Goal: Information Seeking & Learning: Learn about a topic

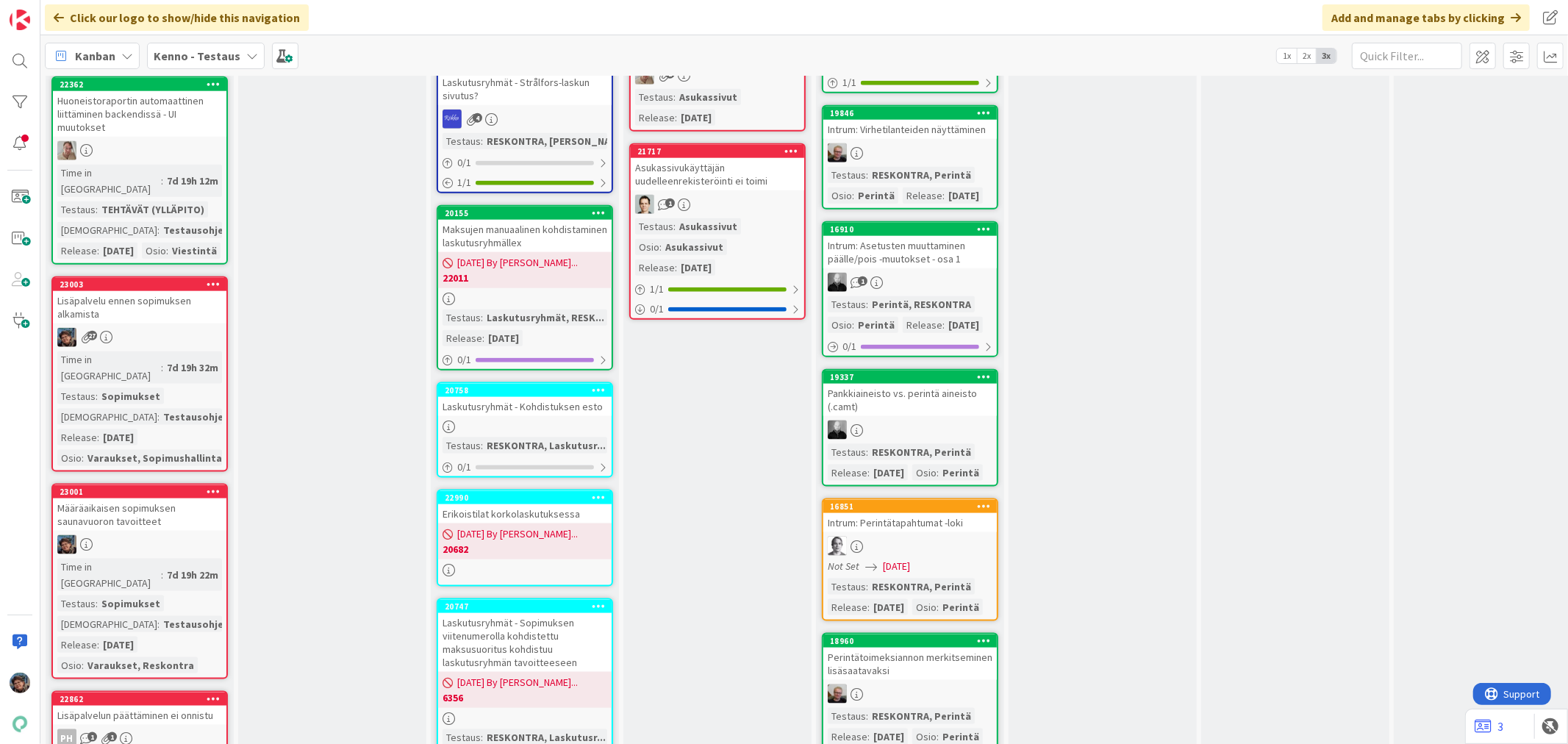
scroll to position [1470, 0]
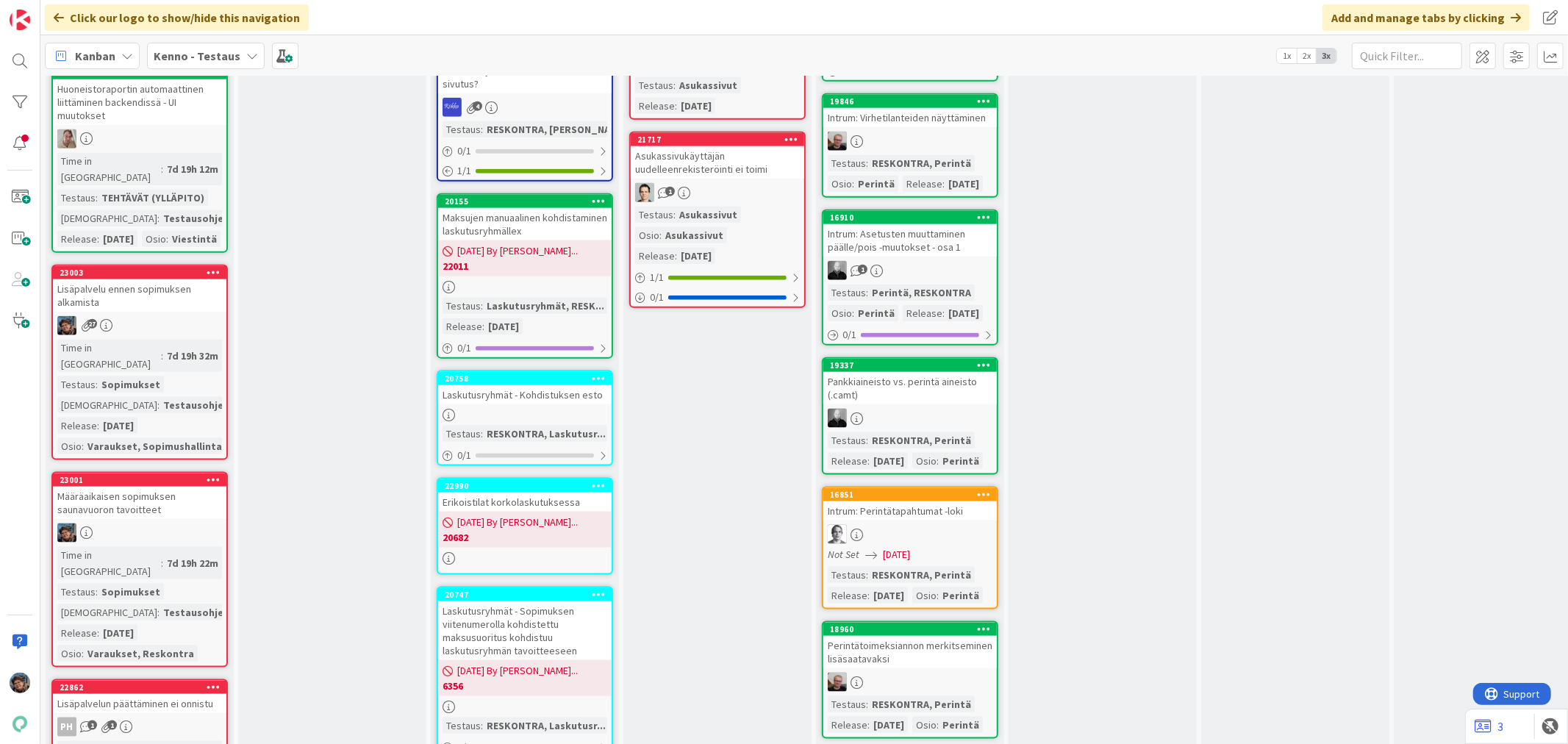
click at [173, 316] on div "27" at bounding box center [140, 325] width 173 height 19
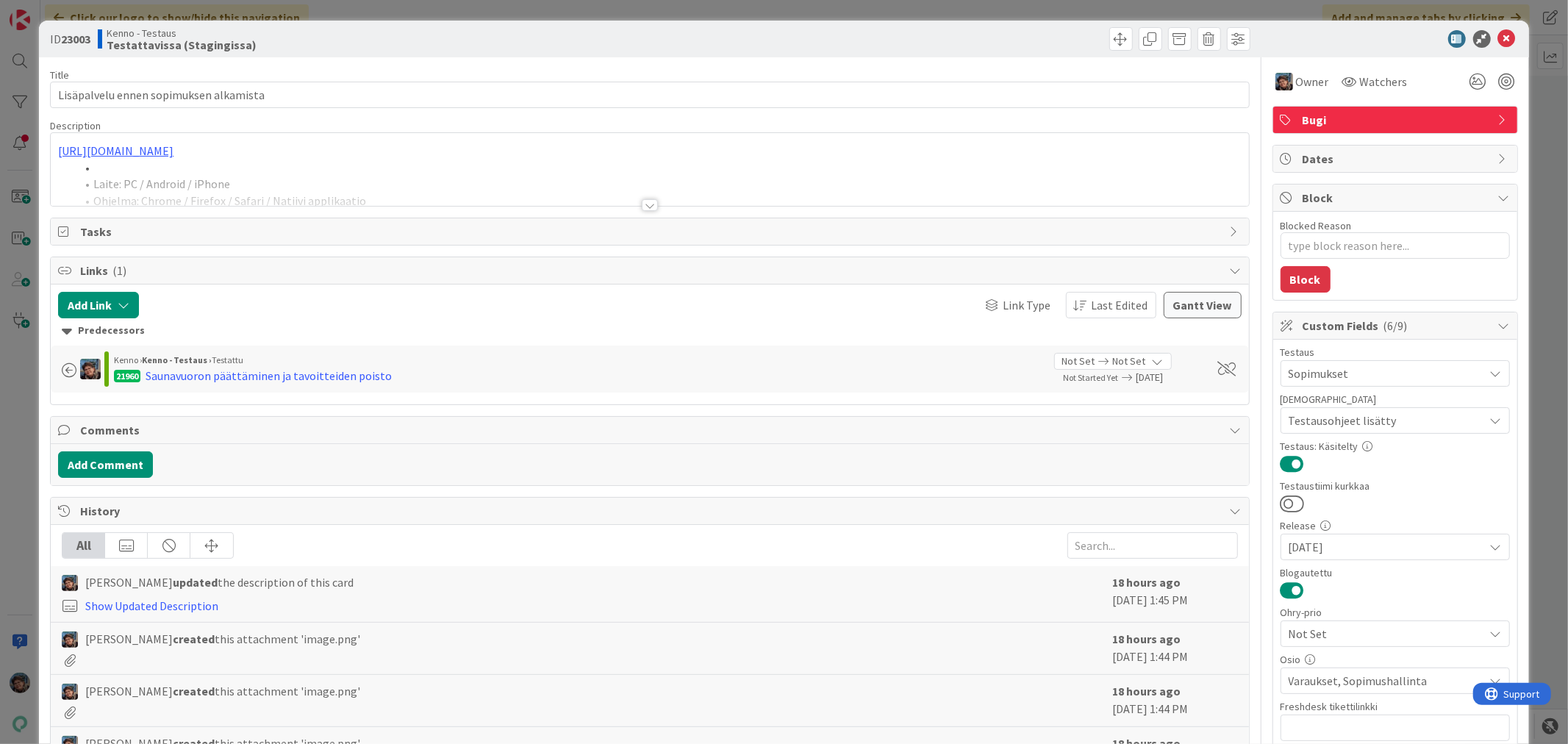
type textarea "x"
click at [642, 204] on div at bounding box center [650, 205] width 16 height 11
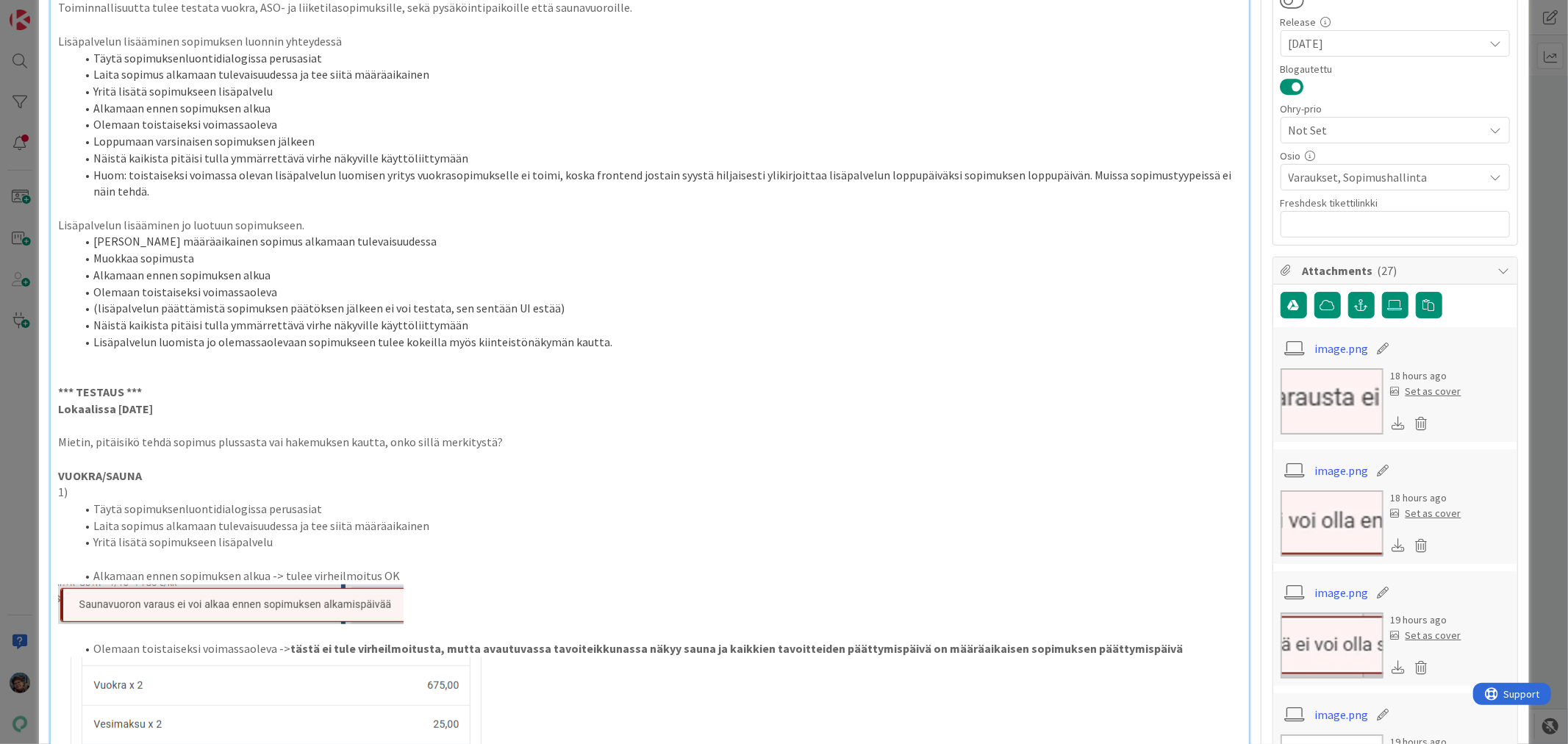
scroll to position [490, 0]
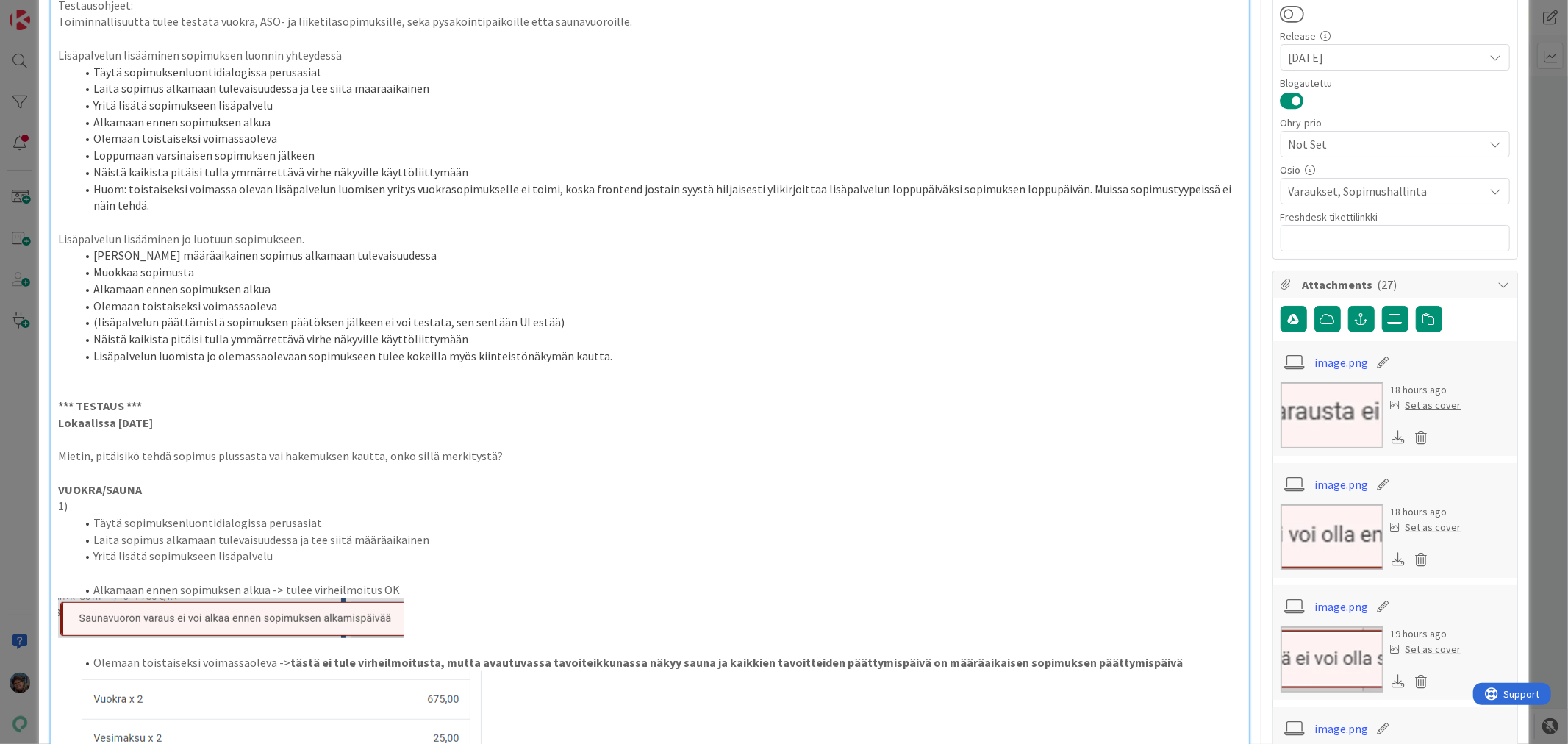
click at [200, 418] on p "Lokaalissa 2025-09-09" at bounding box center [649, 423] width 1182 height 17
click at [186, 421] on strong "Lokaalissa 2025-09-09 -n2025-09-11" at bounding box center [141, 423] width 166 height 15
click at [110, 424] on strong "Lokaalissa 2025-09-09 - 2025-09-11" at bounding box center [128, 423] width 141 height 15
drag, startPoint x: 56, startPoint y: 53, endPoint x: 391, endPoint y: 52, distance: 335.0
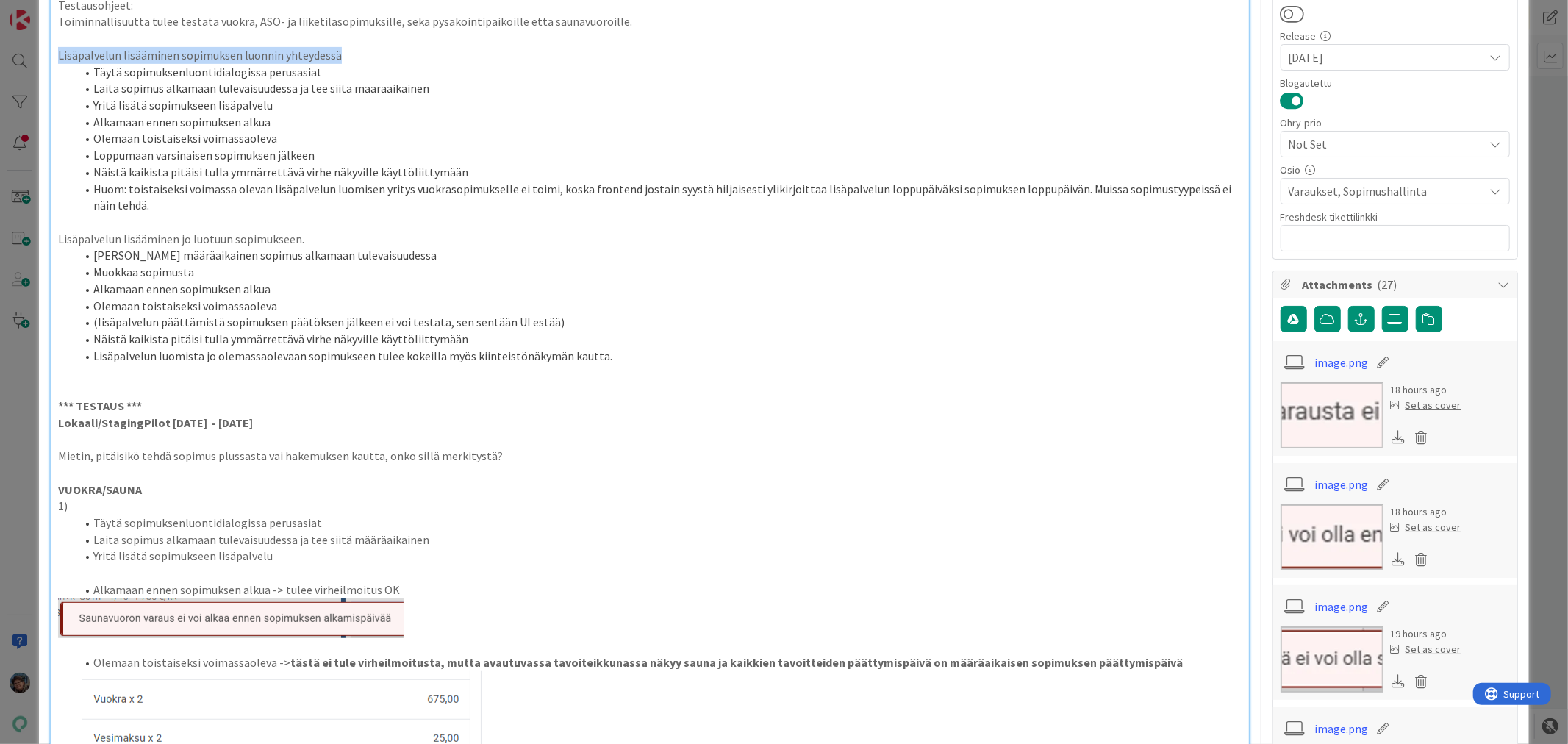
copy p "Lisäpalvelun lisääminen sopimuksen luonnin yhteydessä"
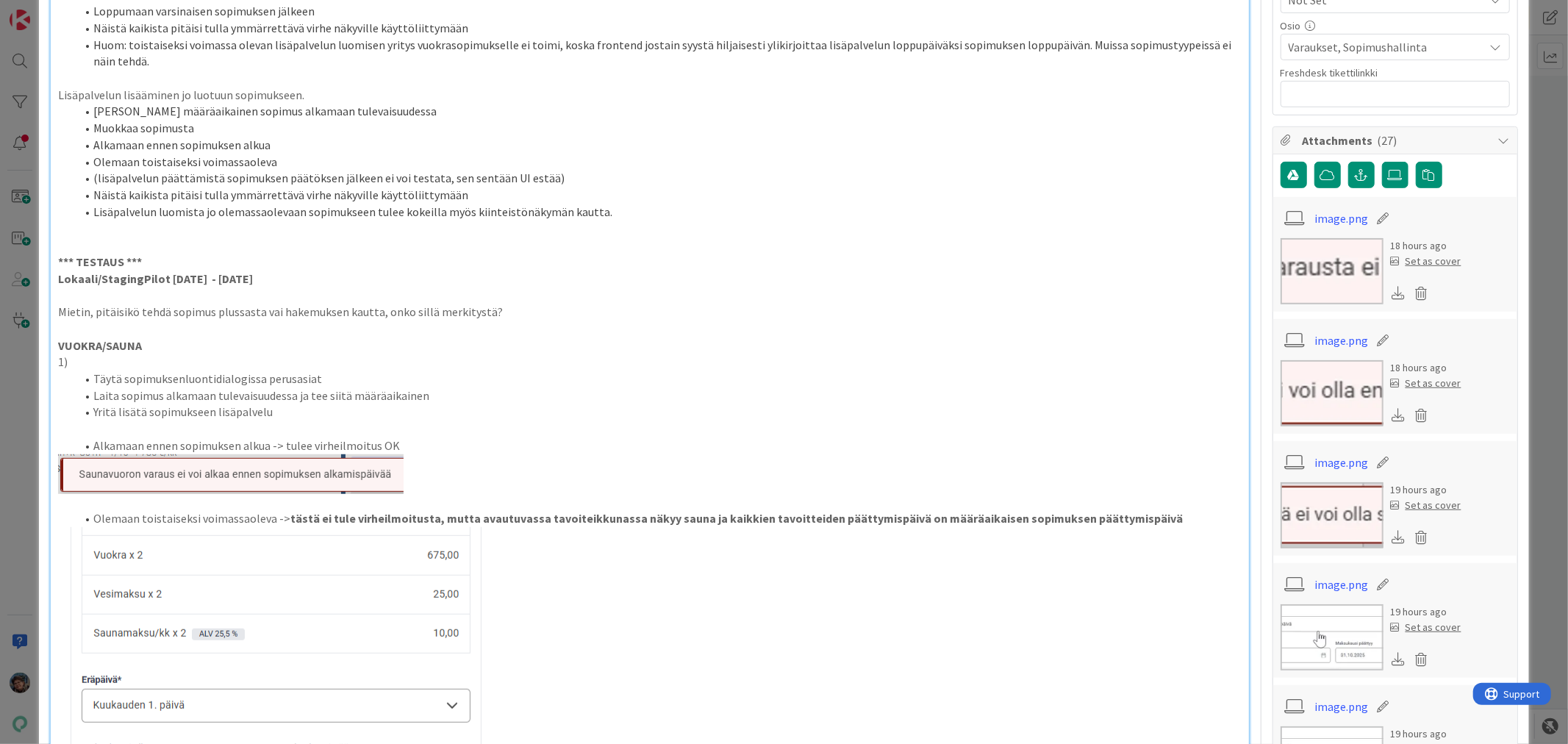
scroll to position [652, 0]
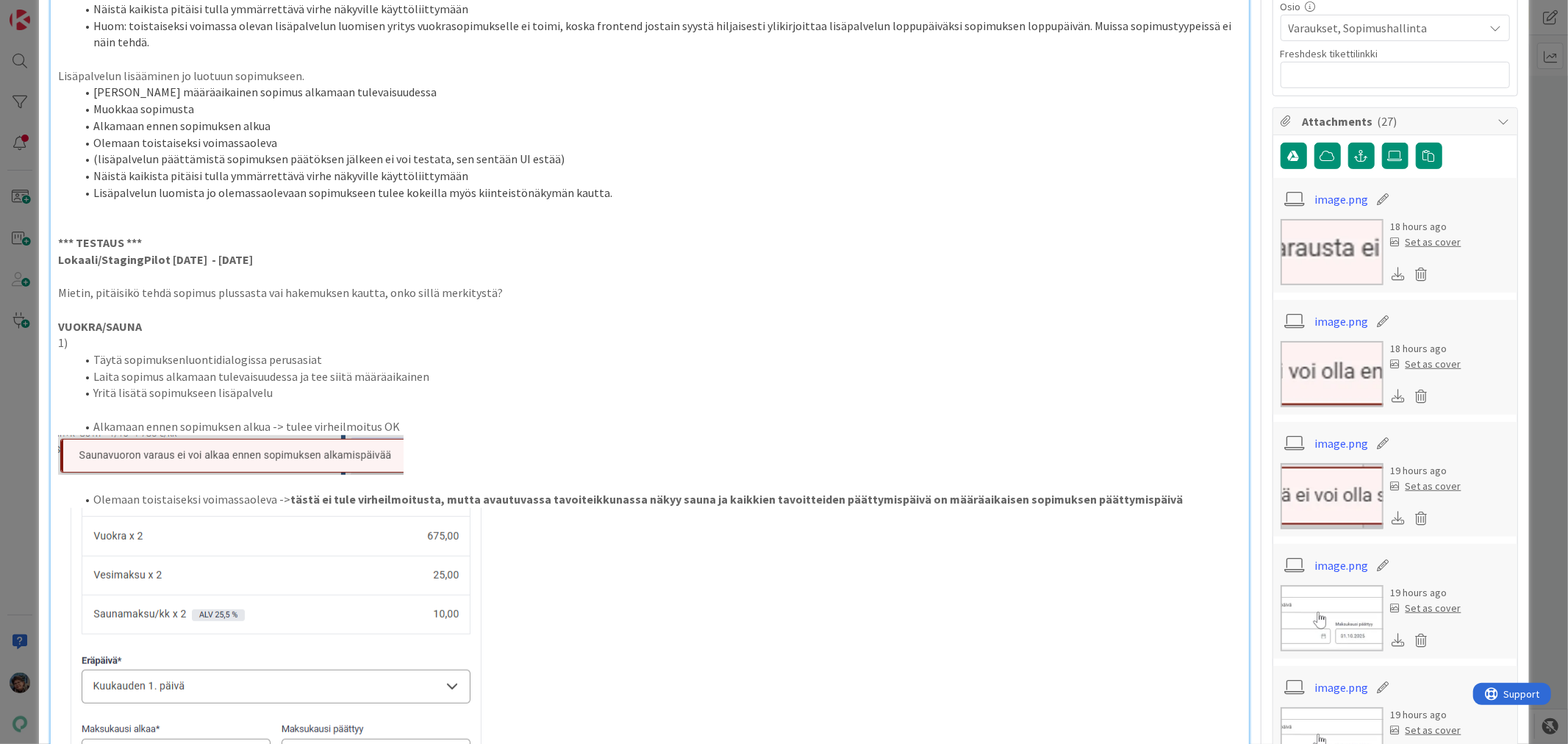
click at [82, 343] on p "1)" at bounding box center [649, 343] width 1182 height 17
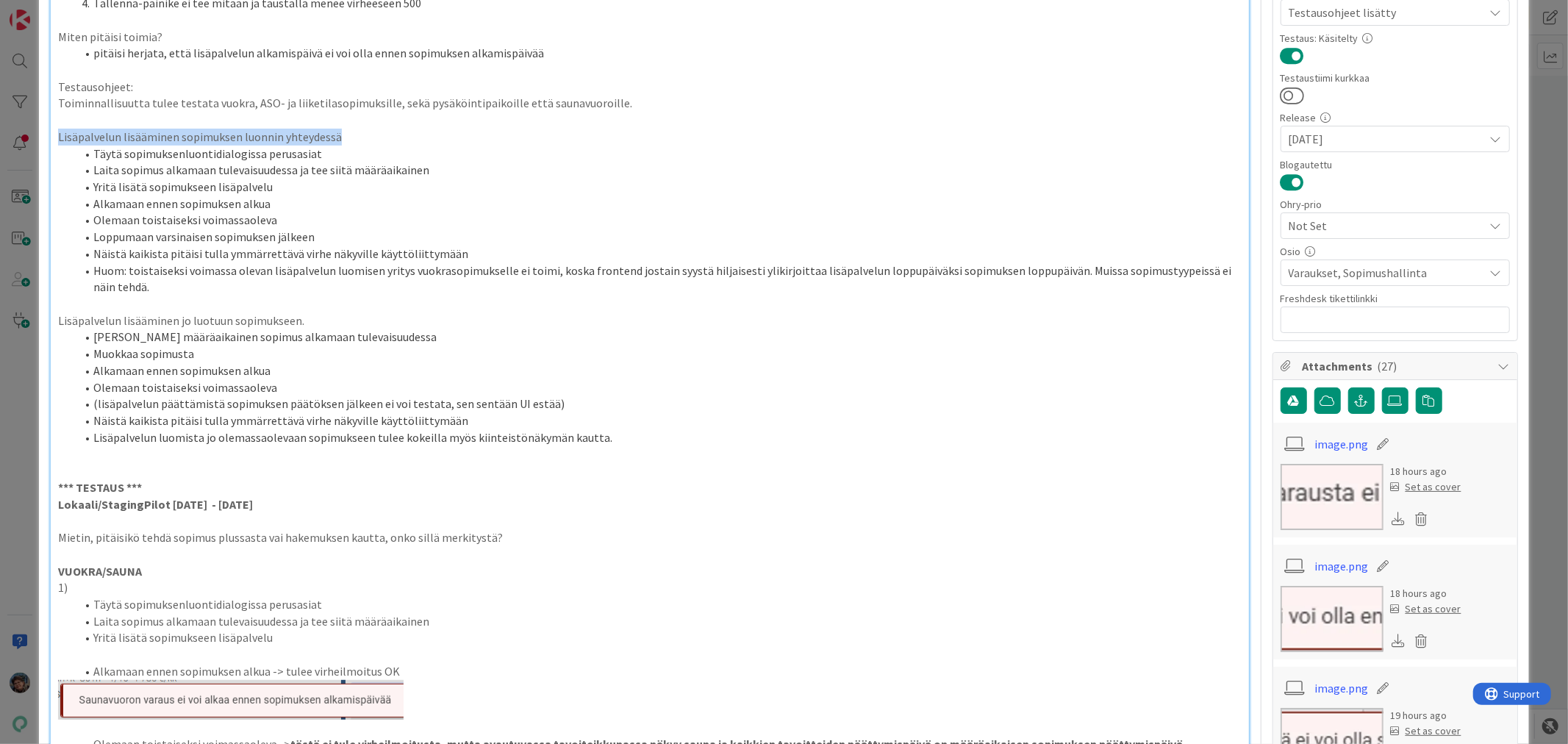
drag, startPoint x: 57, startPoint y: 135, endPoint x: 346, endPoint y: 133, distance: 289.0
click at [346, 133] on p "Lisäpalvelun lisääminen sopimuksen luonnin yhteydessä" at bounding box center [649, 137] width 1182 height 17
copy p "Lisäpalvelun lisääminen sopimuksen luonnin yhteydessä"
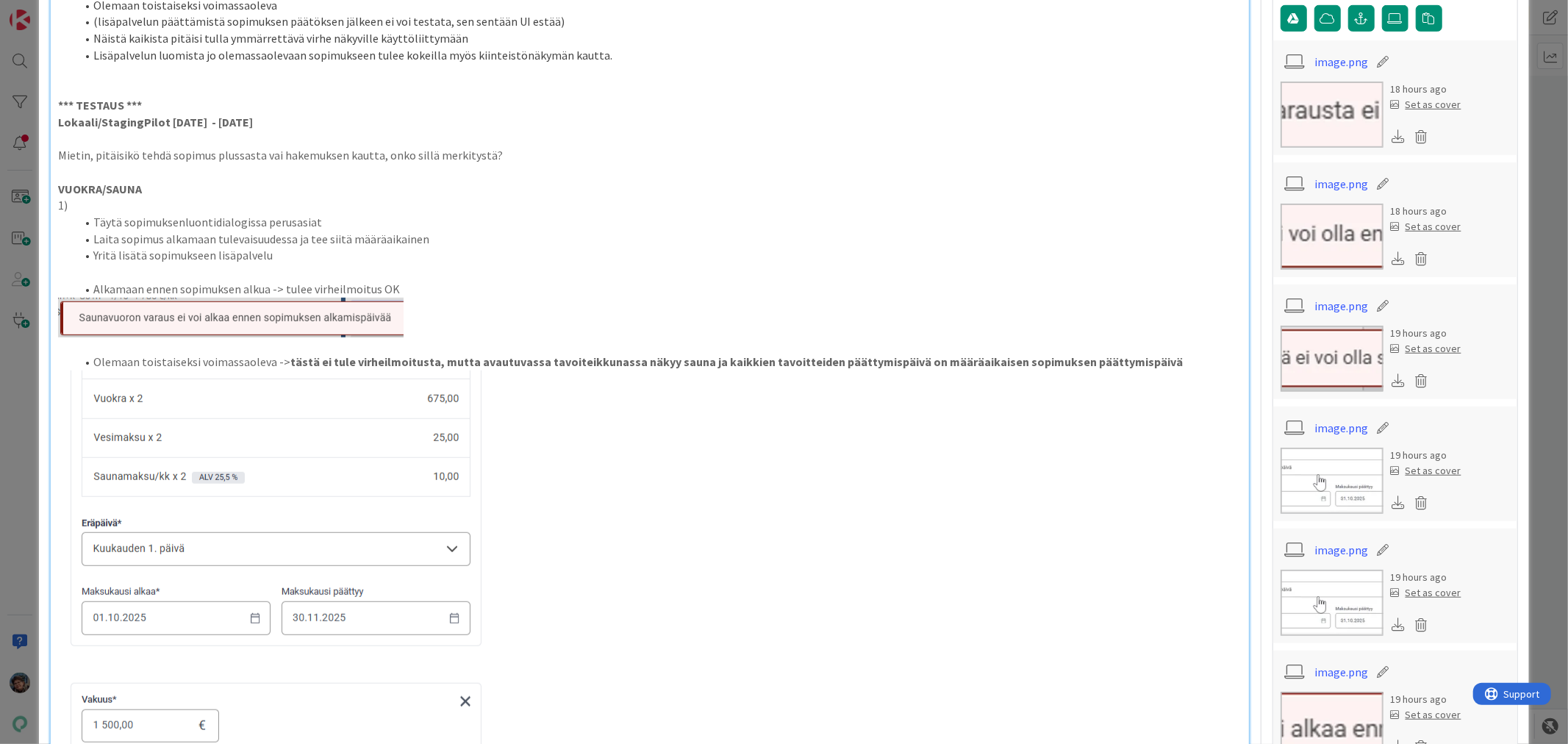
scroll to position [817, 0]
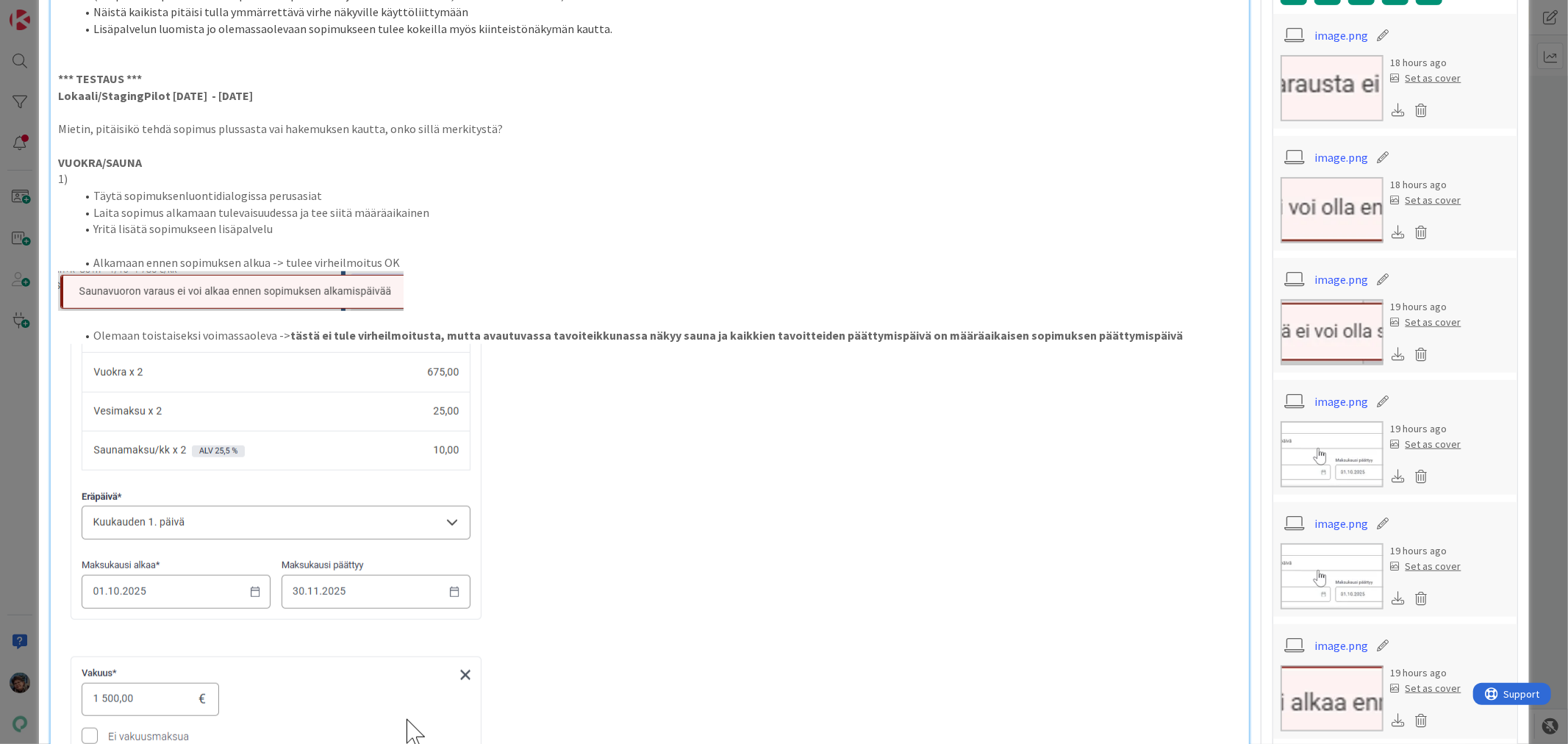
click at [81, 171] on p "VUOKRA/SAUNA" at bounding box center [649, 163] width 1182 height 17
click at [74, 182] on p "1)" at bounding box center [649, 179] width 1182 height 17
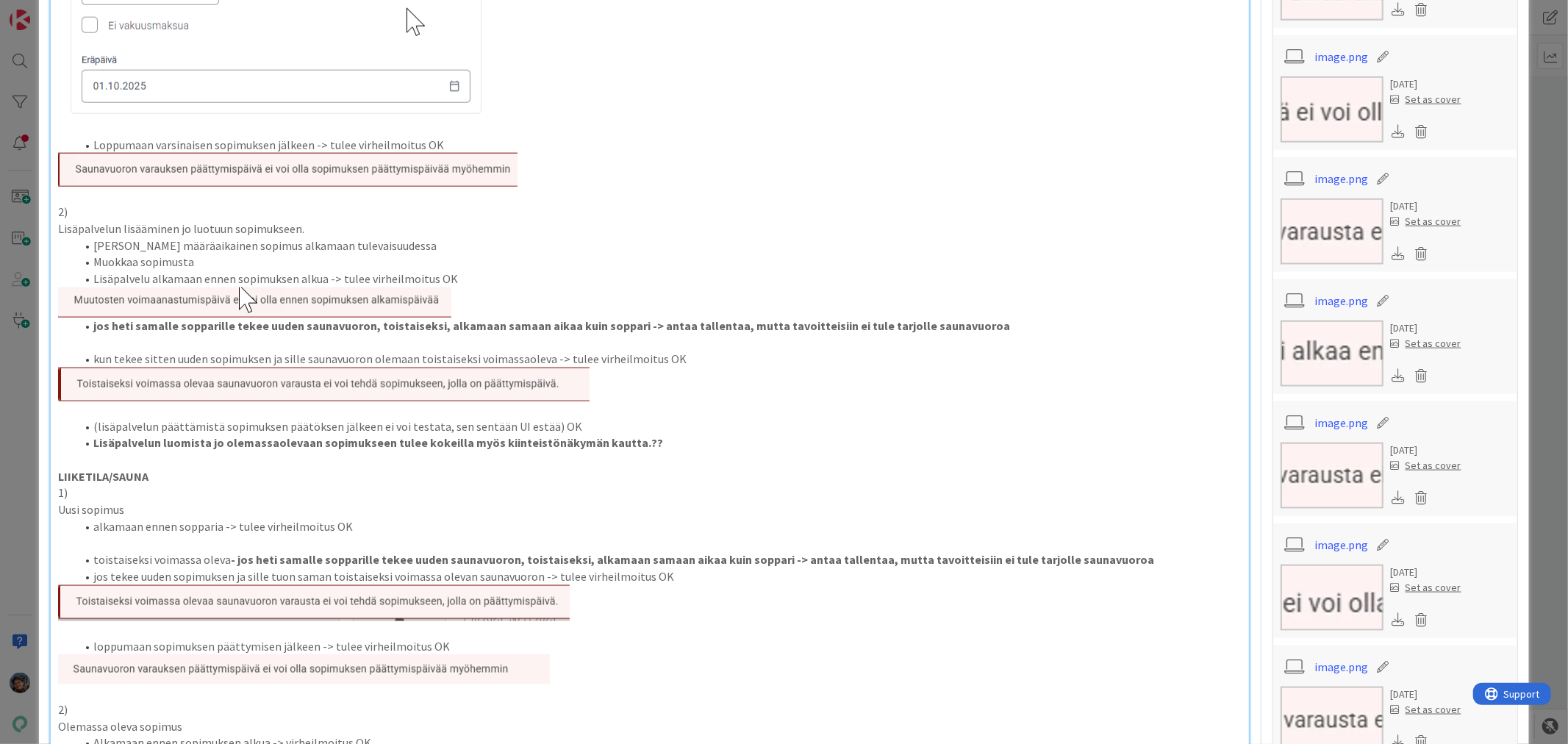
scroll to position [1552, 0]
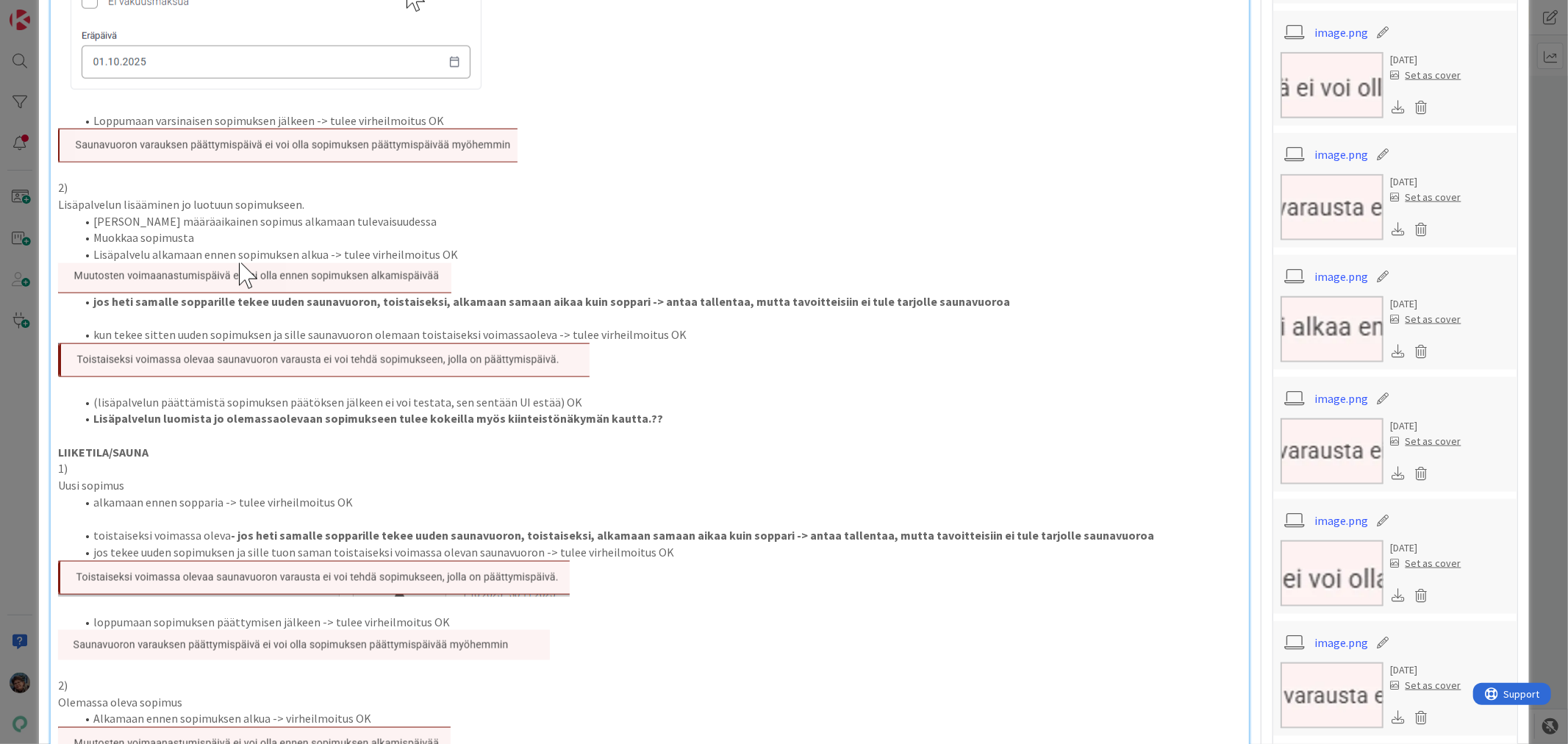
click at [78, 472] on p "1)" at bounding box center [649, 468] width 1182 height 17
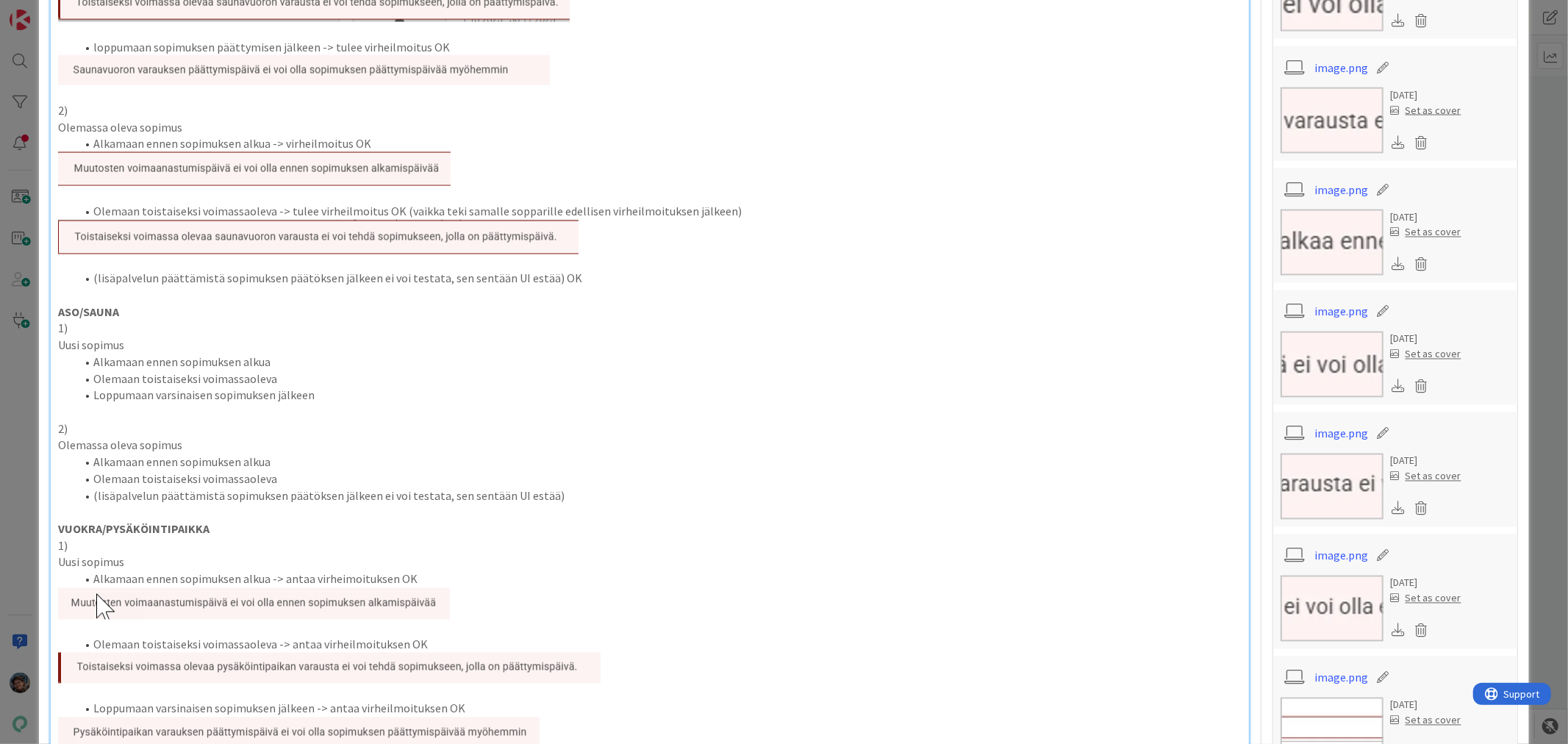
scroll to position [2205, 0]
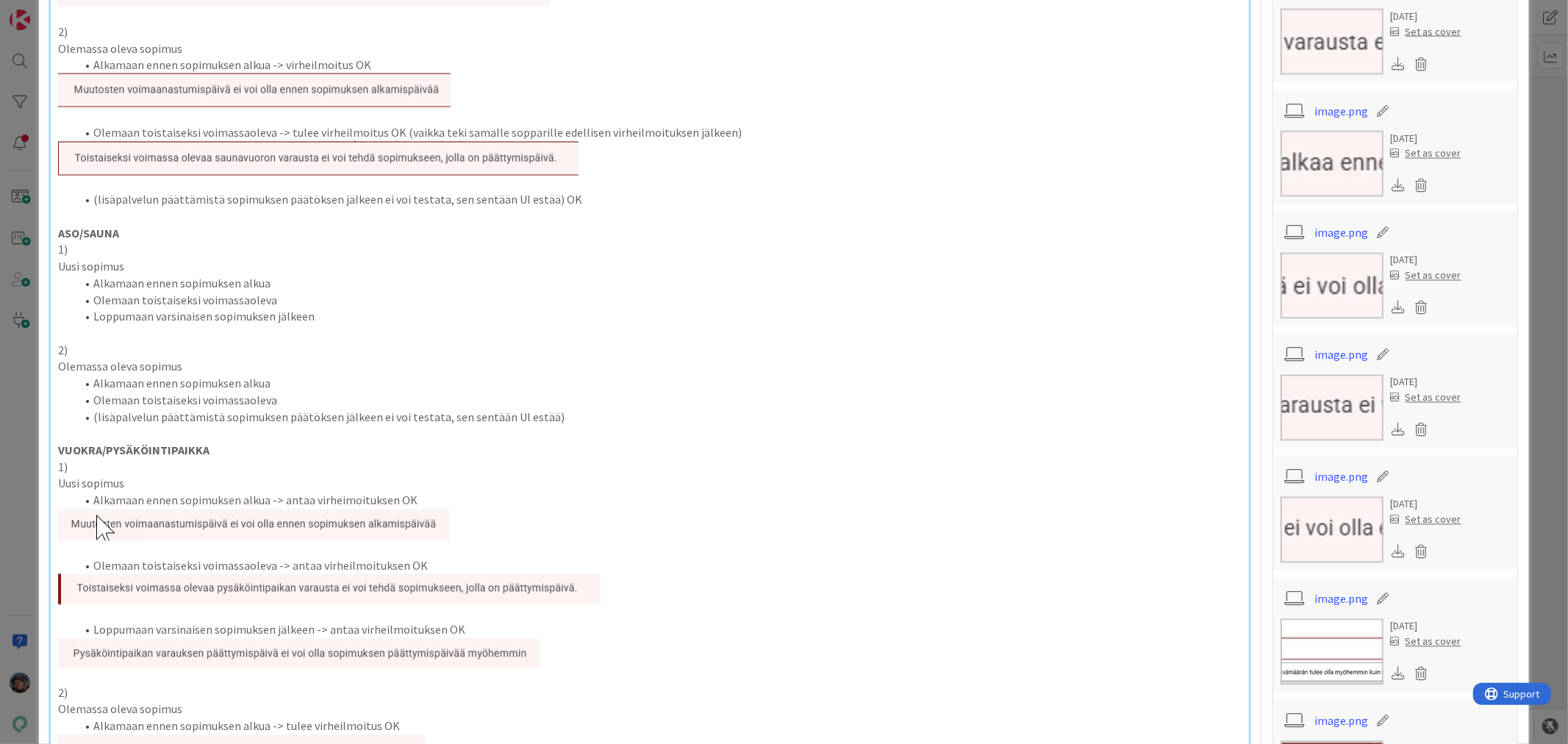
click at [82, 251] on p "1)" at bounding box center [649, 250] width 1182 height 17
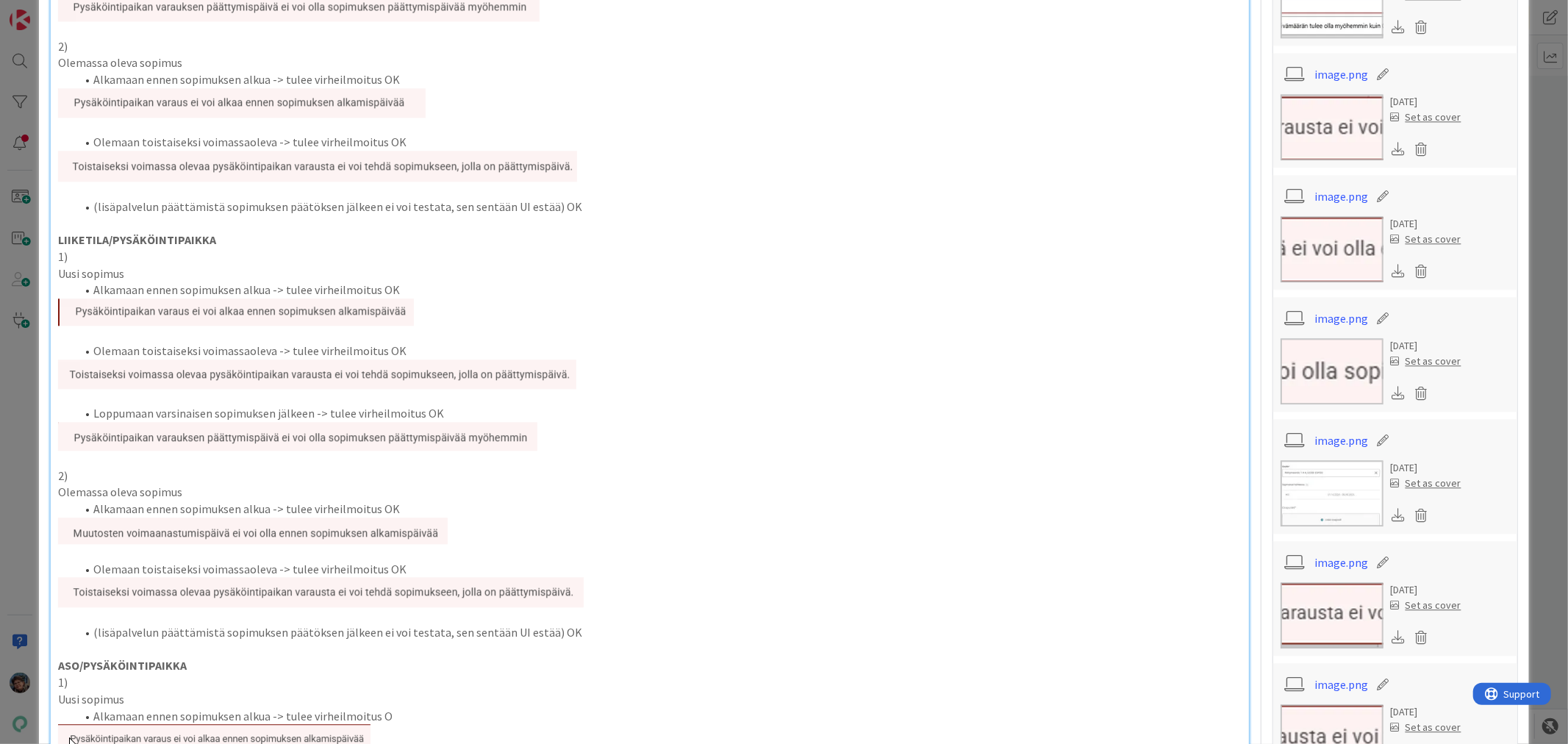
scroll to position [2857, 0]
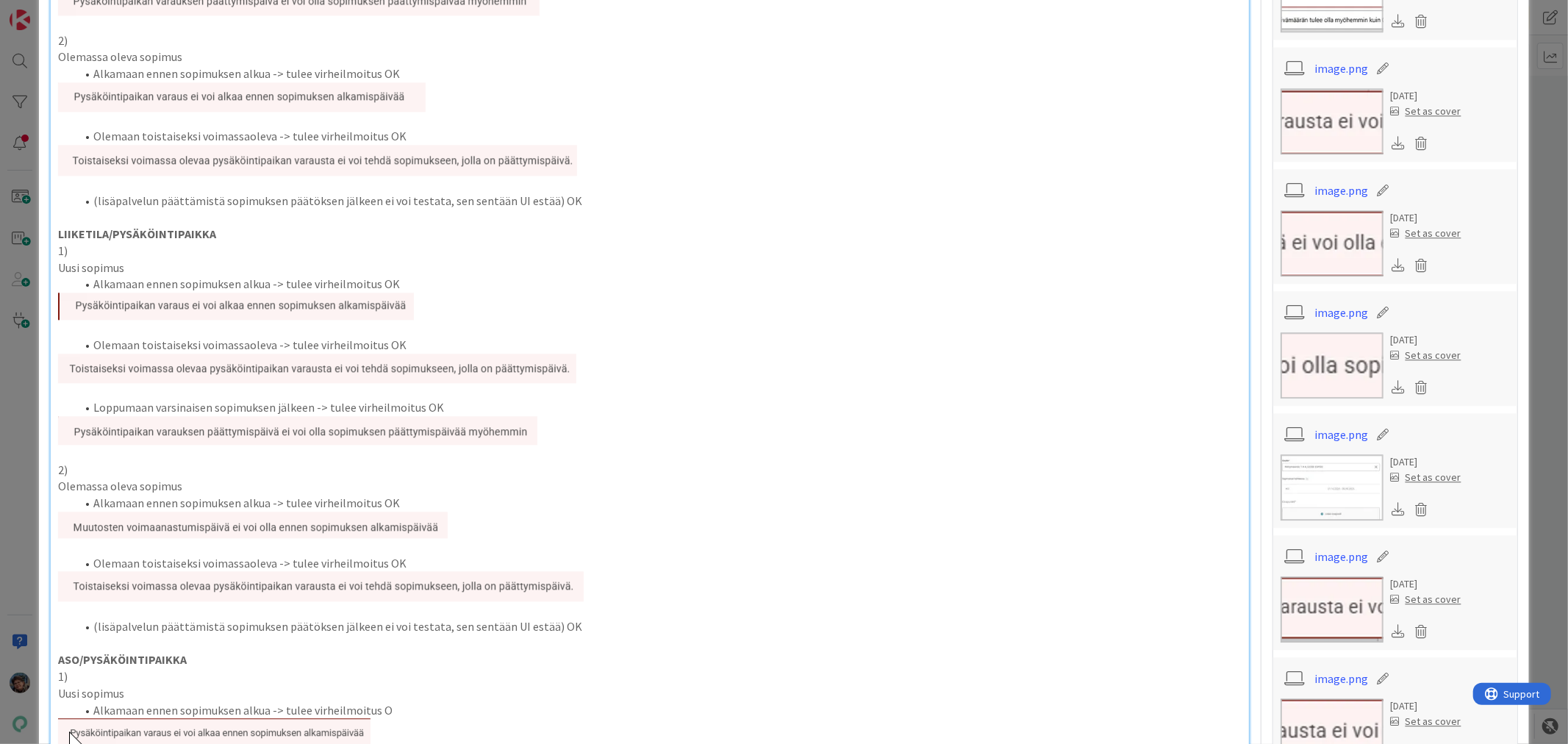
click at [83, 253] on p "1)" at bounding box center [649, 251] width 1182 height 17
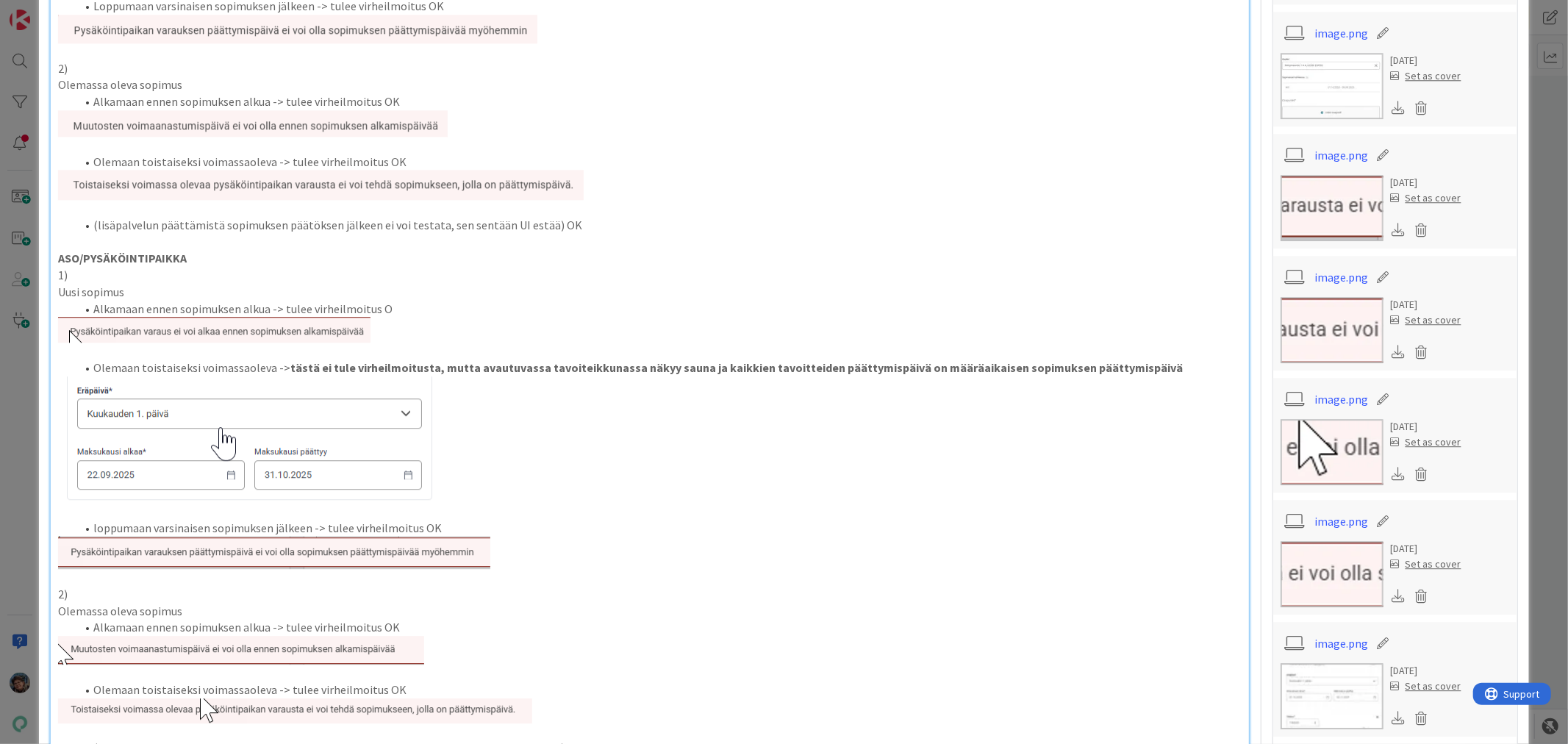
scroll to position [3266, 0]
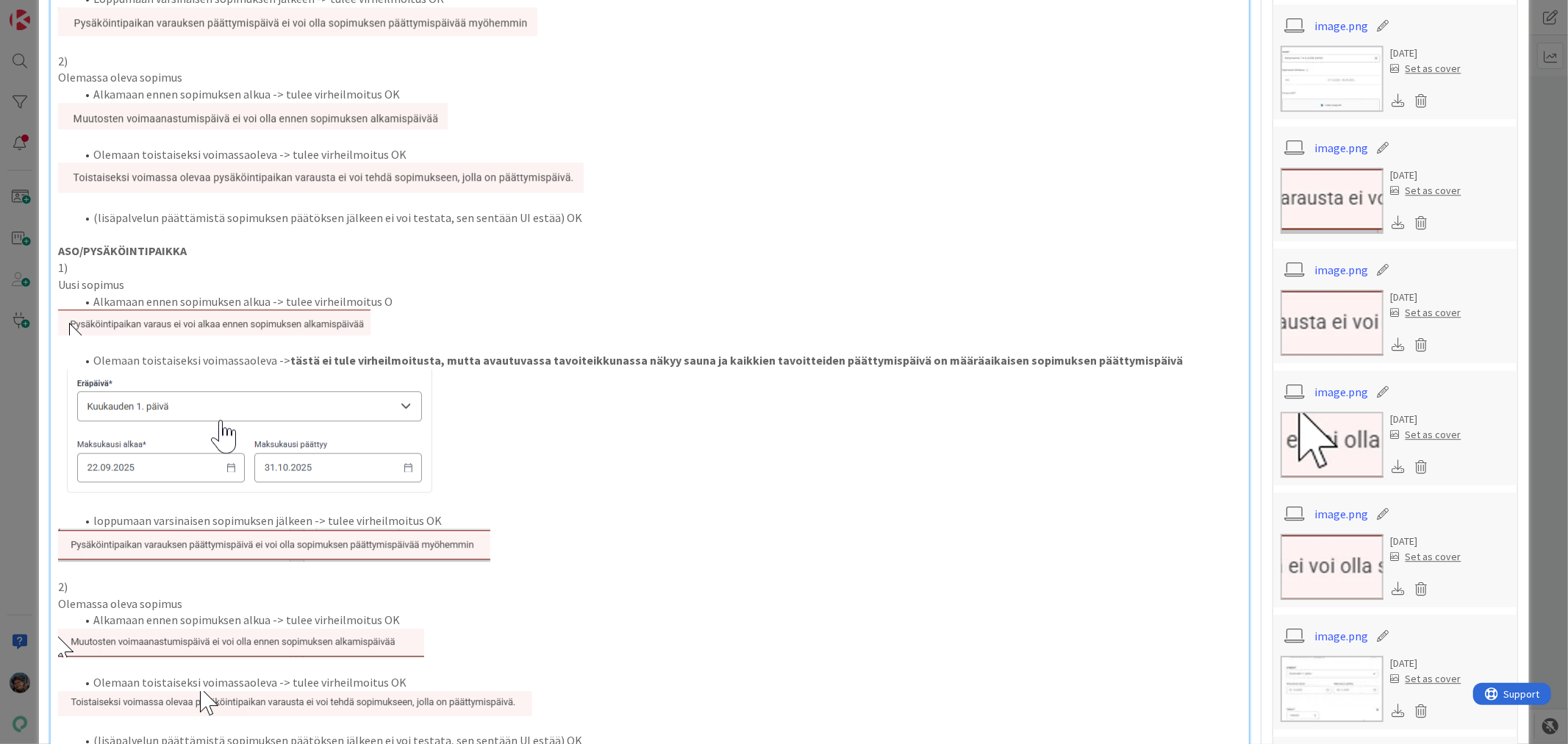
click at [92, 266] on p "1)" at bounding box center [649, 267] width 1182 height 17
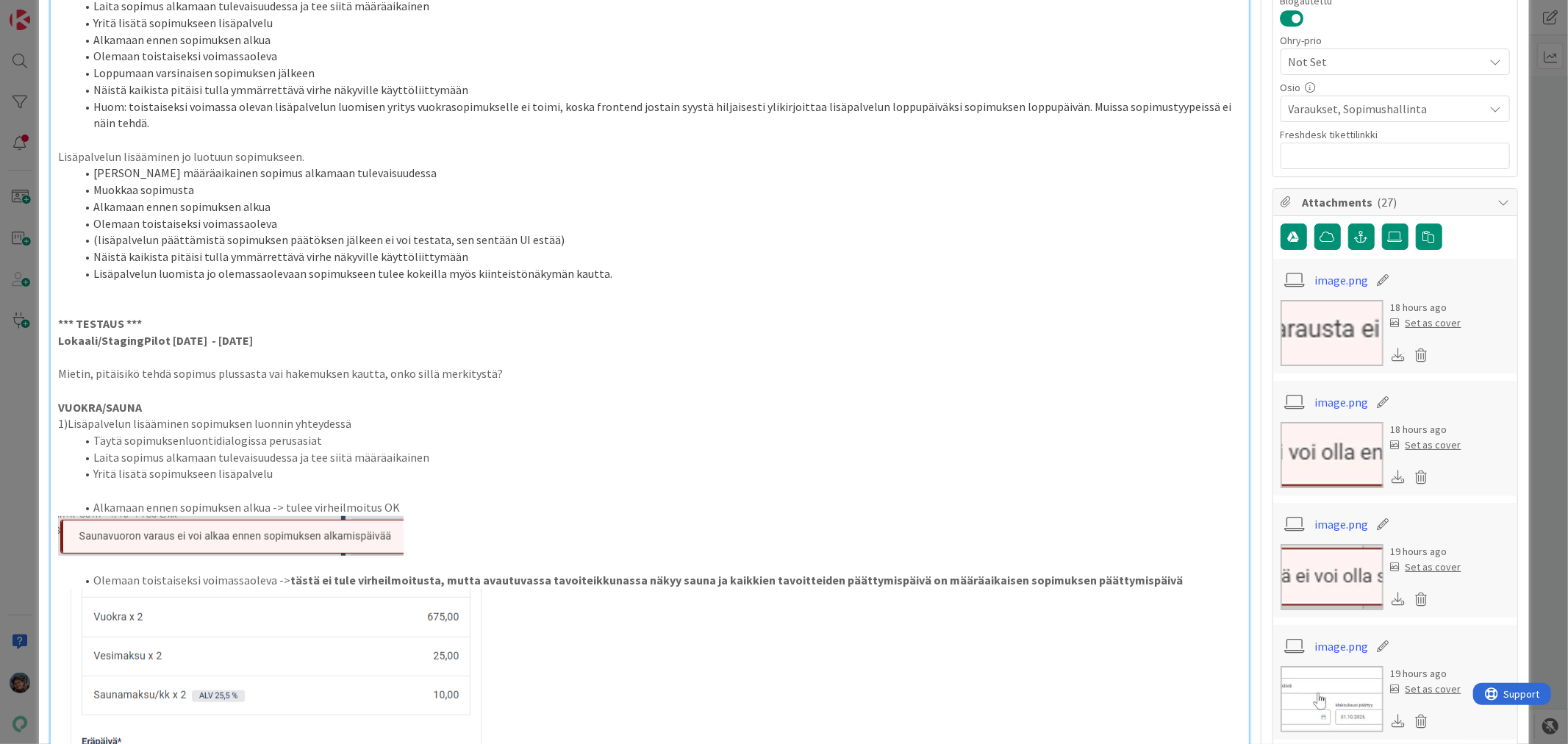
scroll to position [571, 0]
drag, startPoint x: 69, startPoint y: 156, endPoint x: 341, endPoint y: 157, distance: 272.0
copy p "Lisäpalvelun lisääminen jo luotuun sopimukseen."
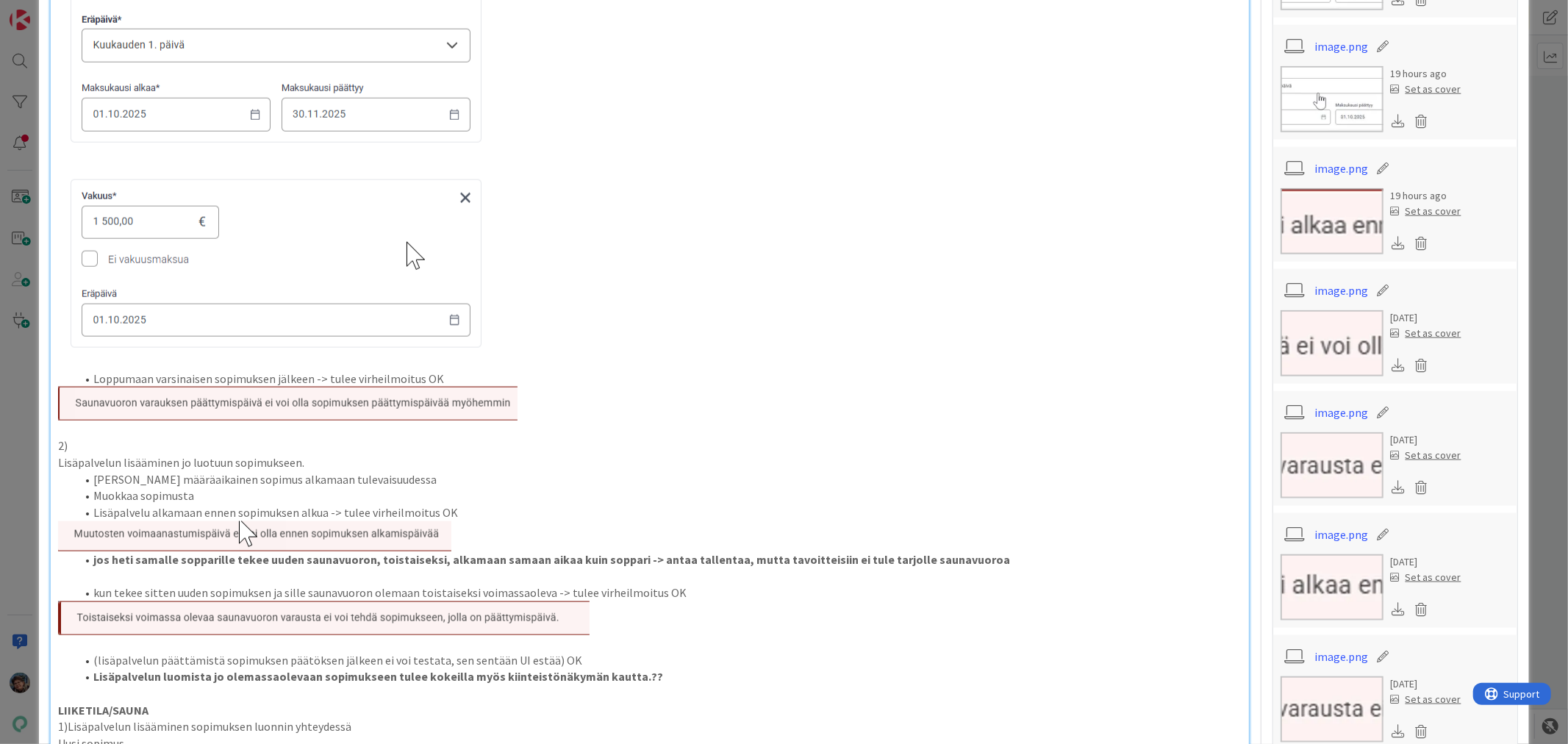
scroll to position [1387, 0]
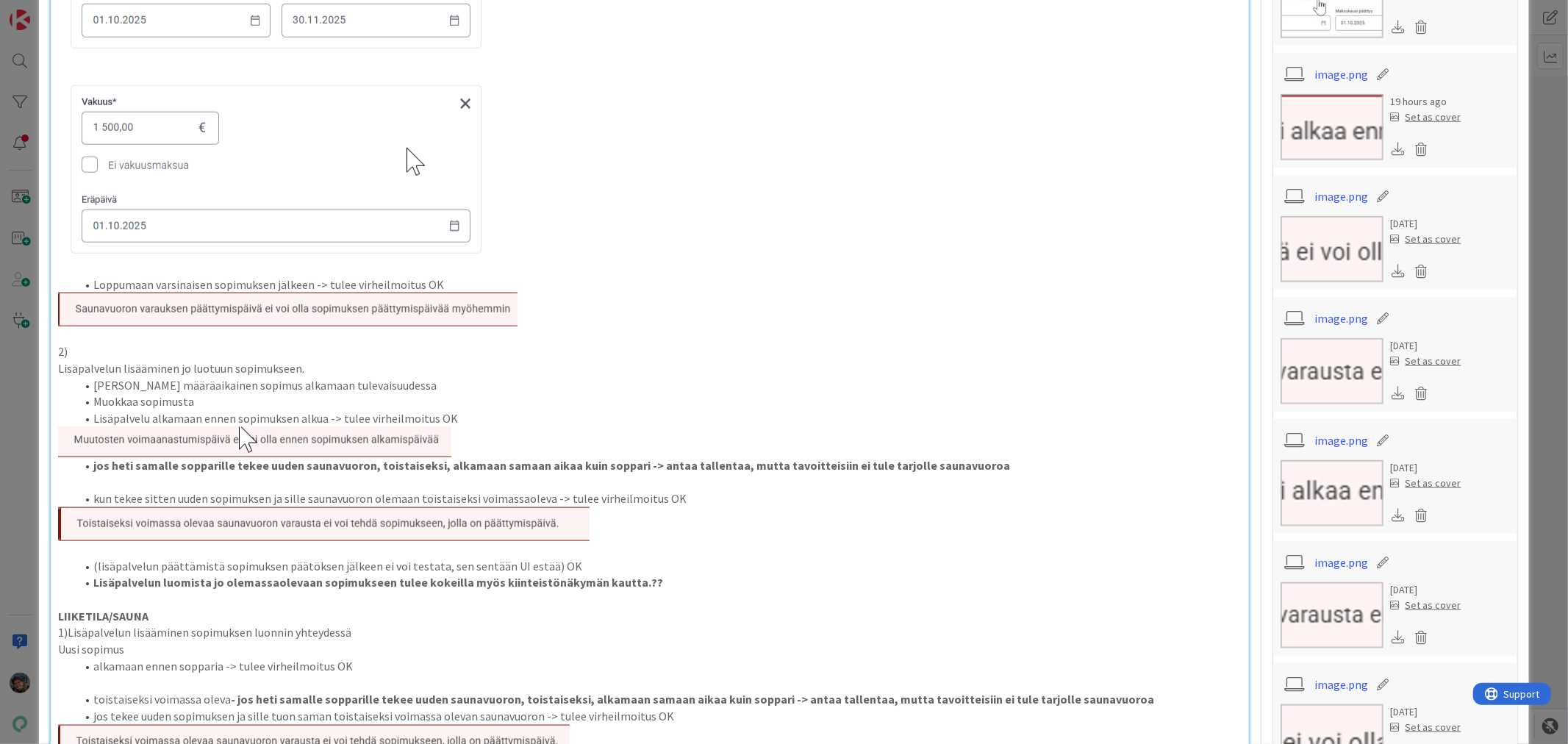
click at [94, 347] on p "2)" at bounding box center [649, 352] width 1182 height 17
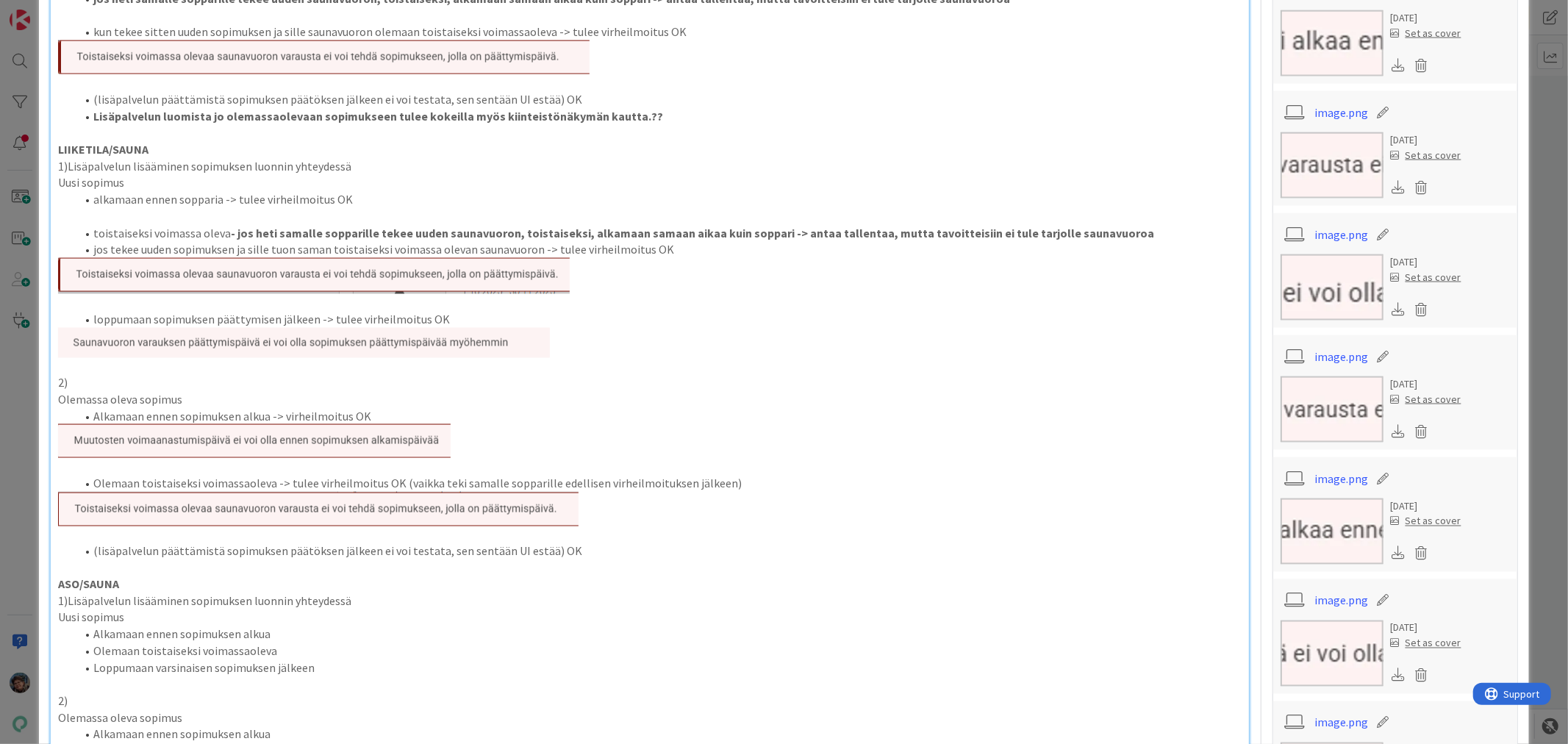
scroll to position [1878, 0]
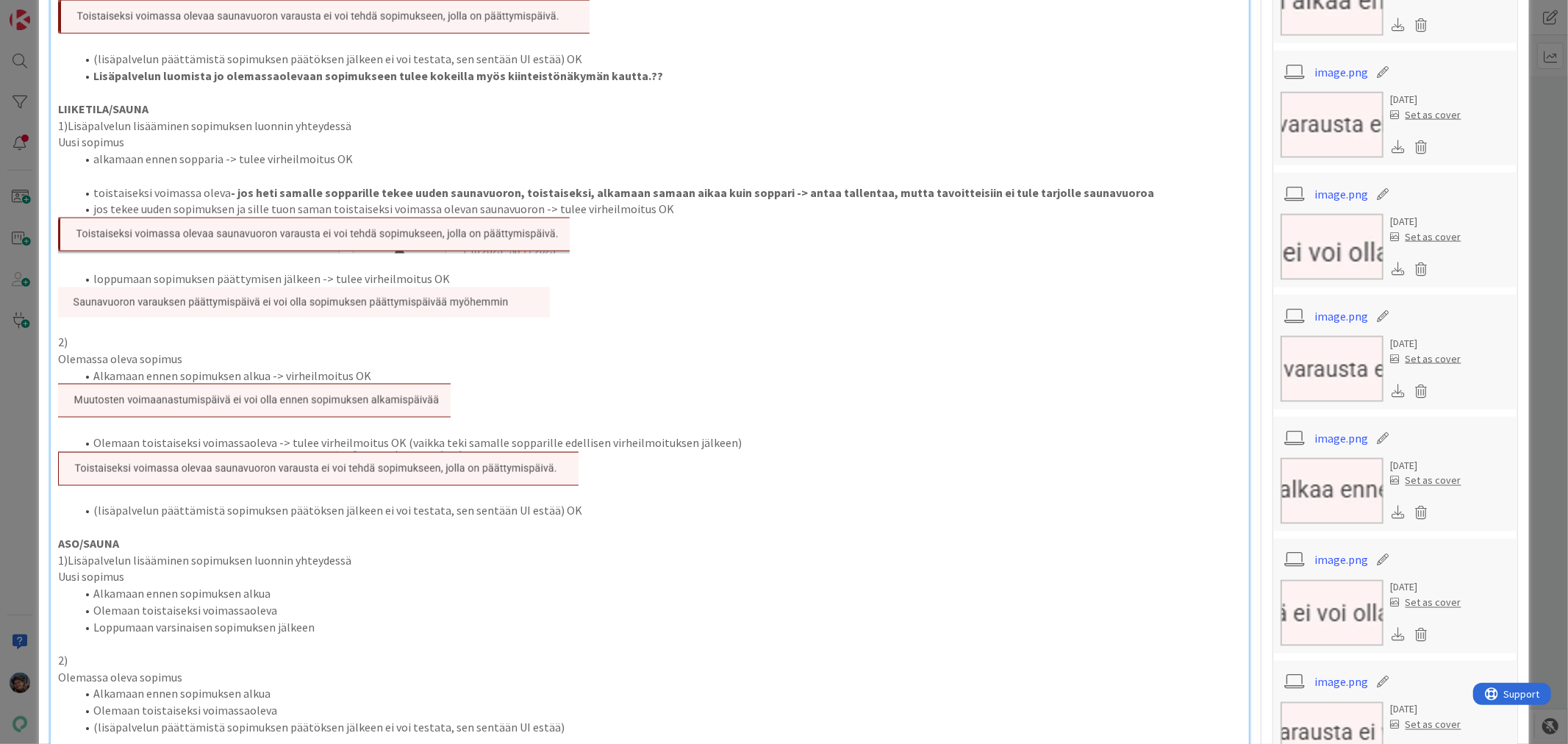
click at [91, 337] on p "2)" at bounding box center [649, 342] width 1182 height 17
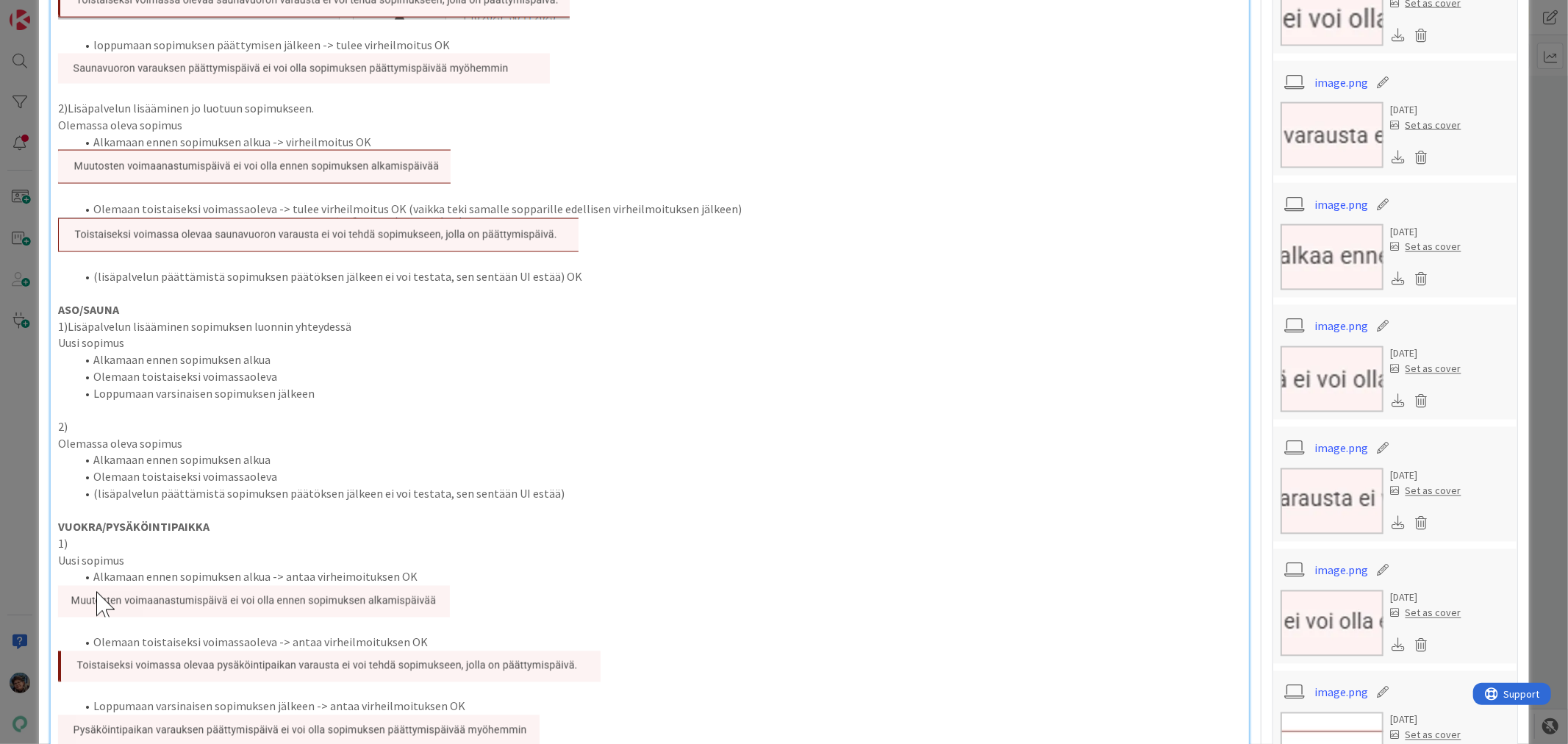
scroll to position [2287, 0]
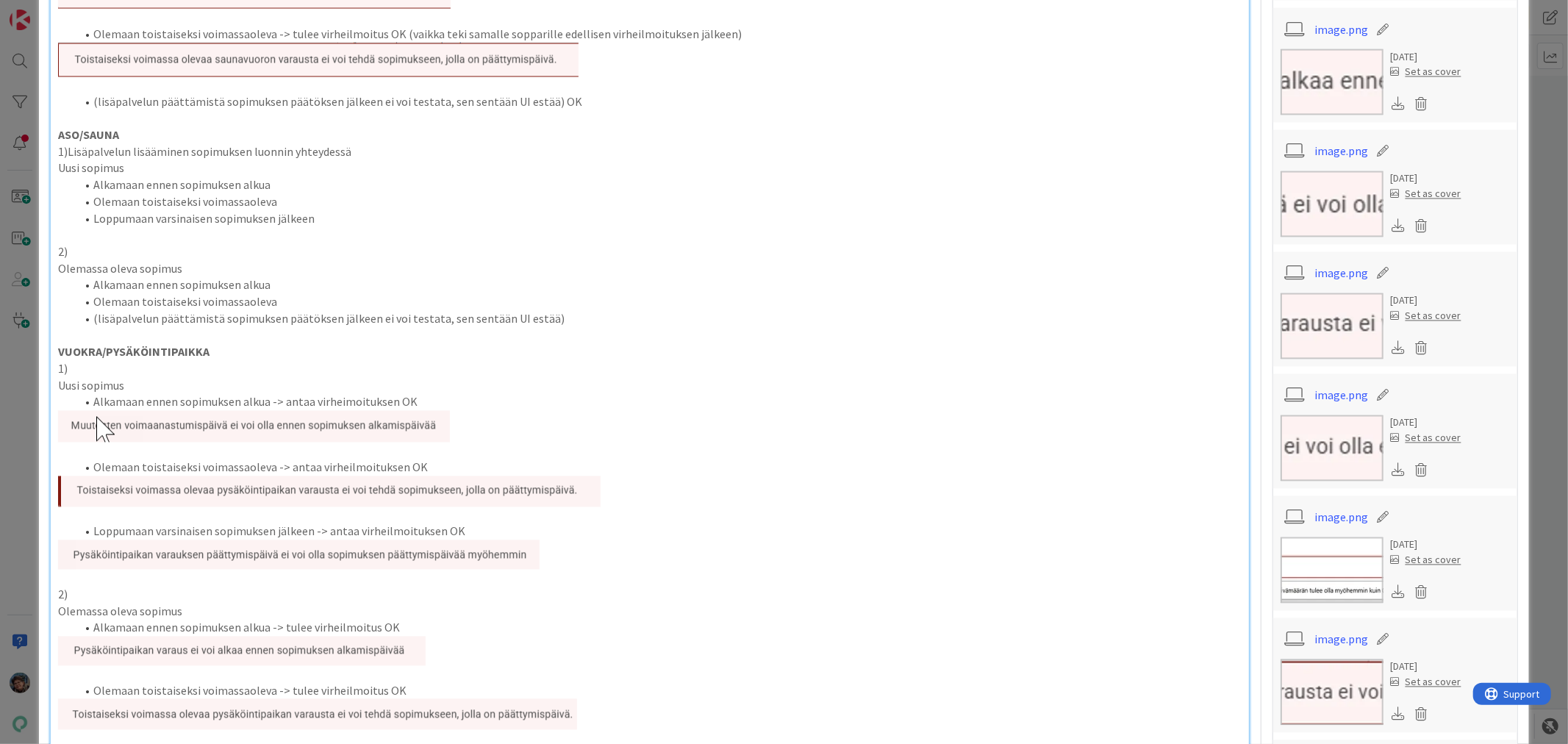
click at [96, 256] on p "2)" at bounding box center [649, 252] width 1182 height 17
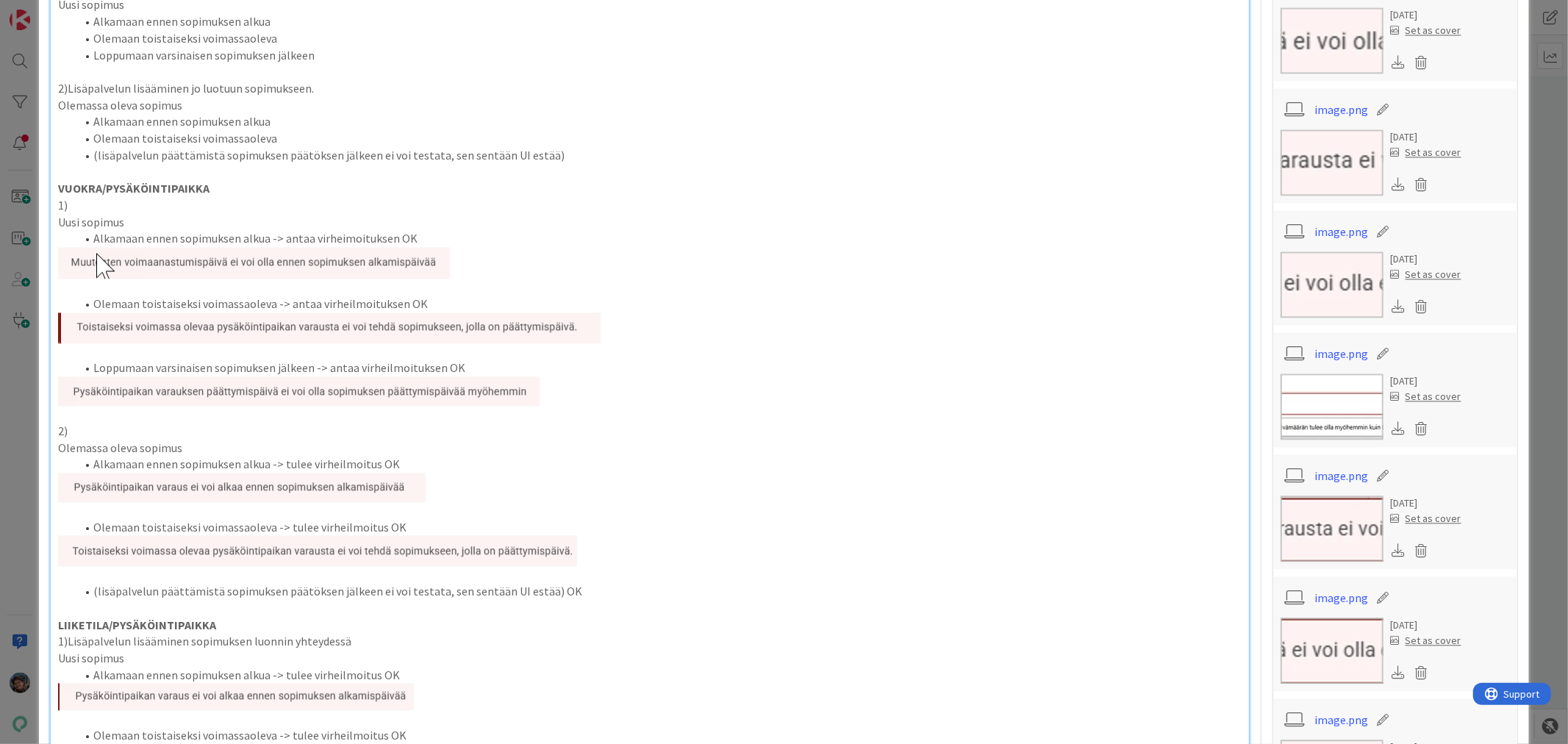
scroll to position [2531, 0]
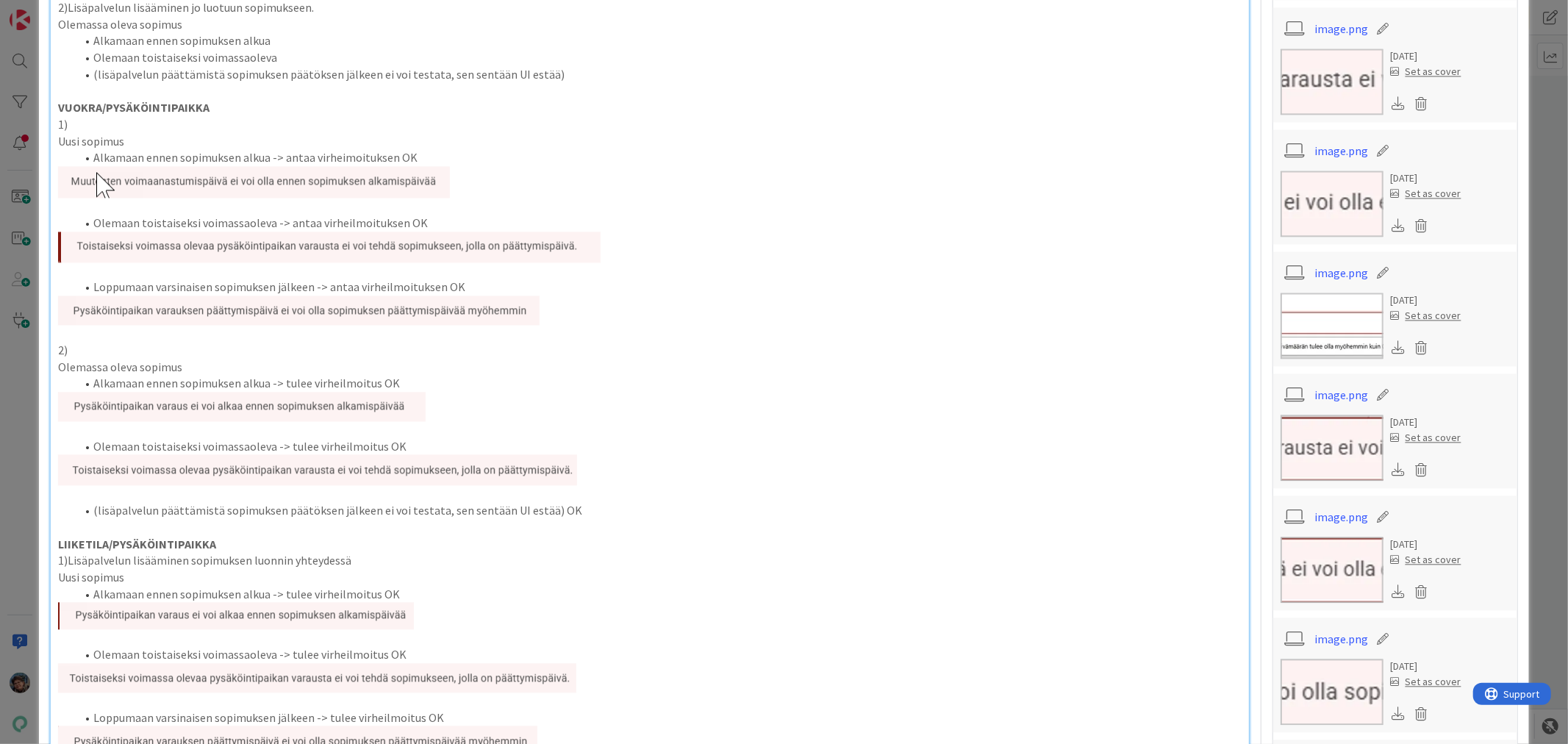
click at [100, 348] on p "2)" at bounding box center [649, 350] width 1182 height 17
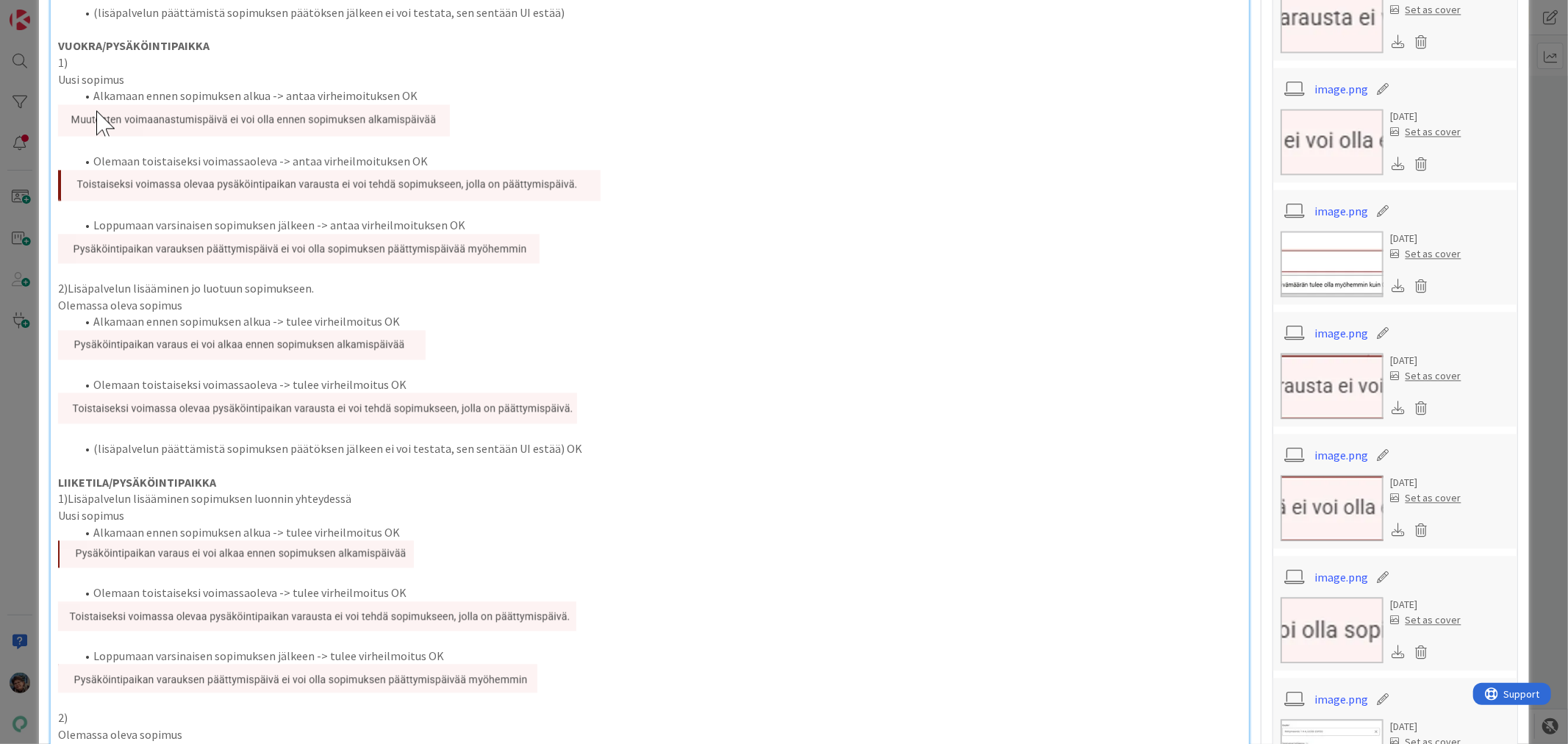
scroll to position [2857, 0]
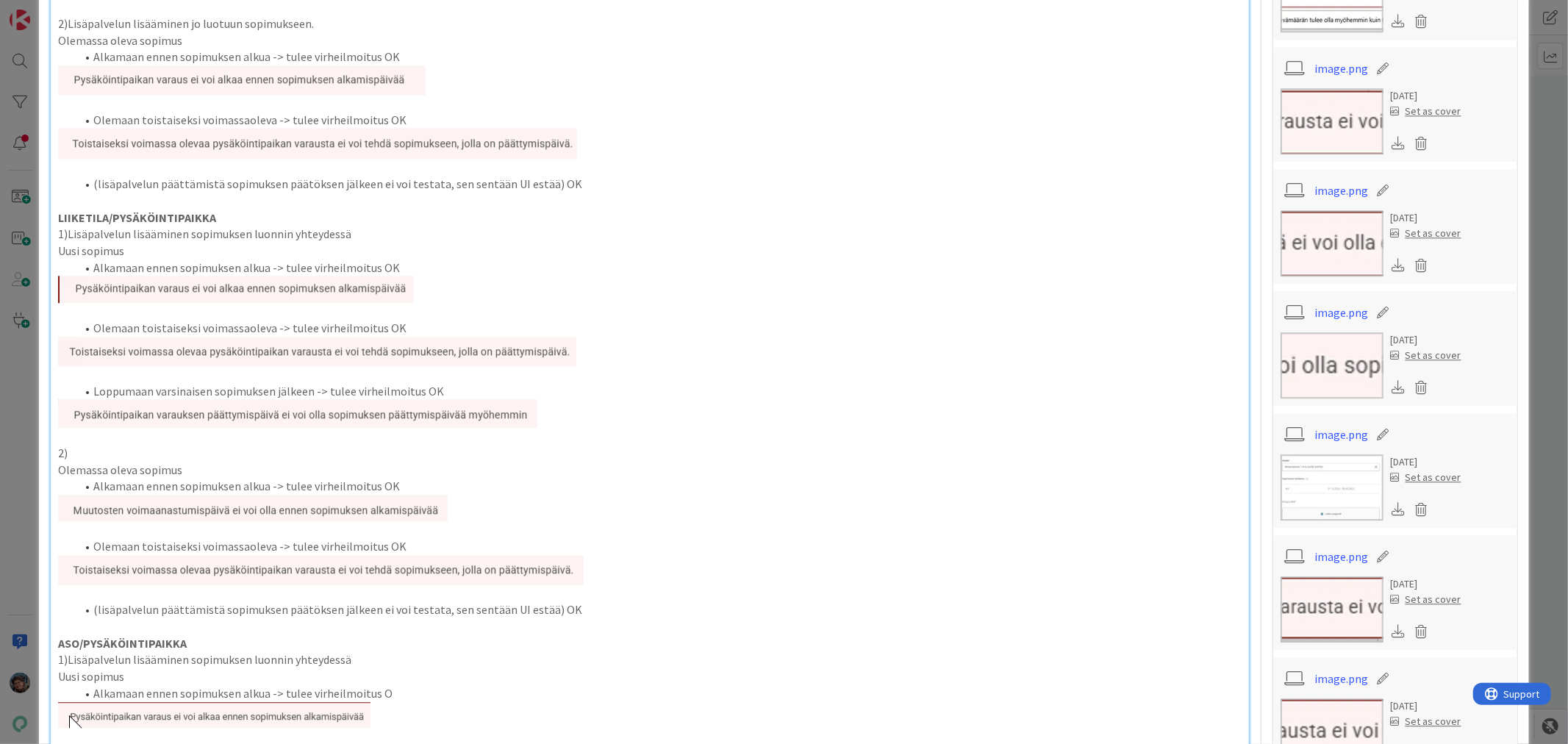
click at [91, 454] on p "2)" at bounding box center [649, 453] width 1182 height 17
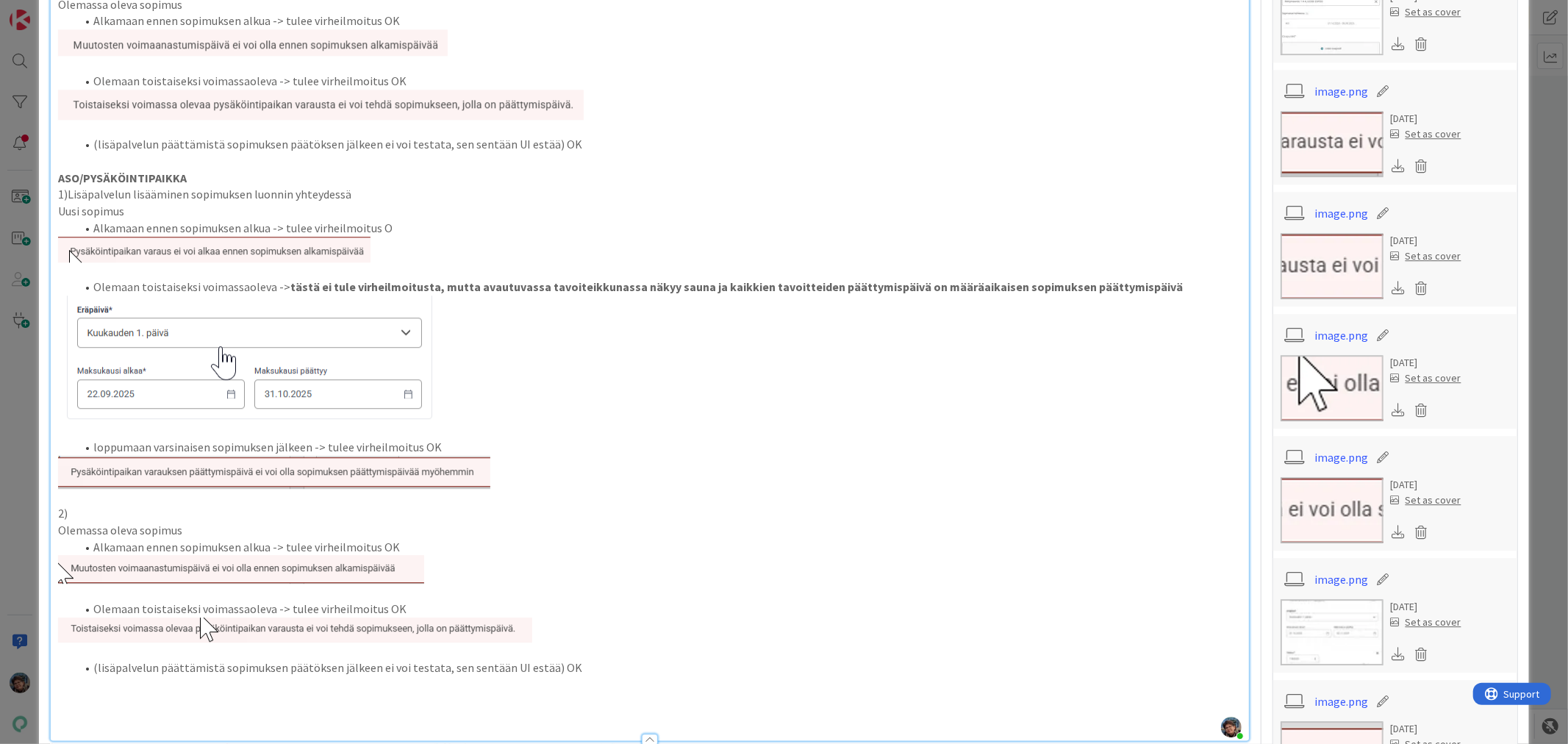
scroll to position [3348, 0]
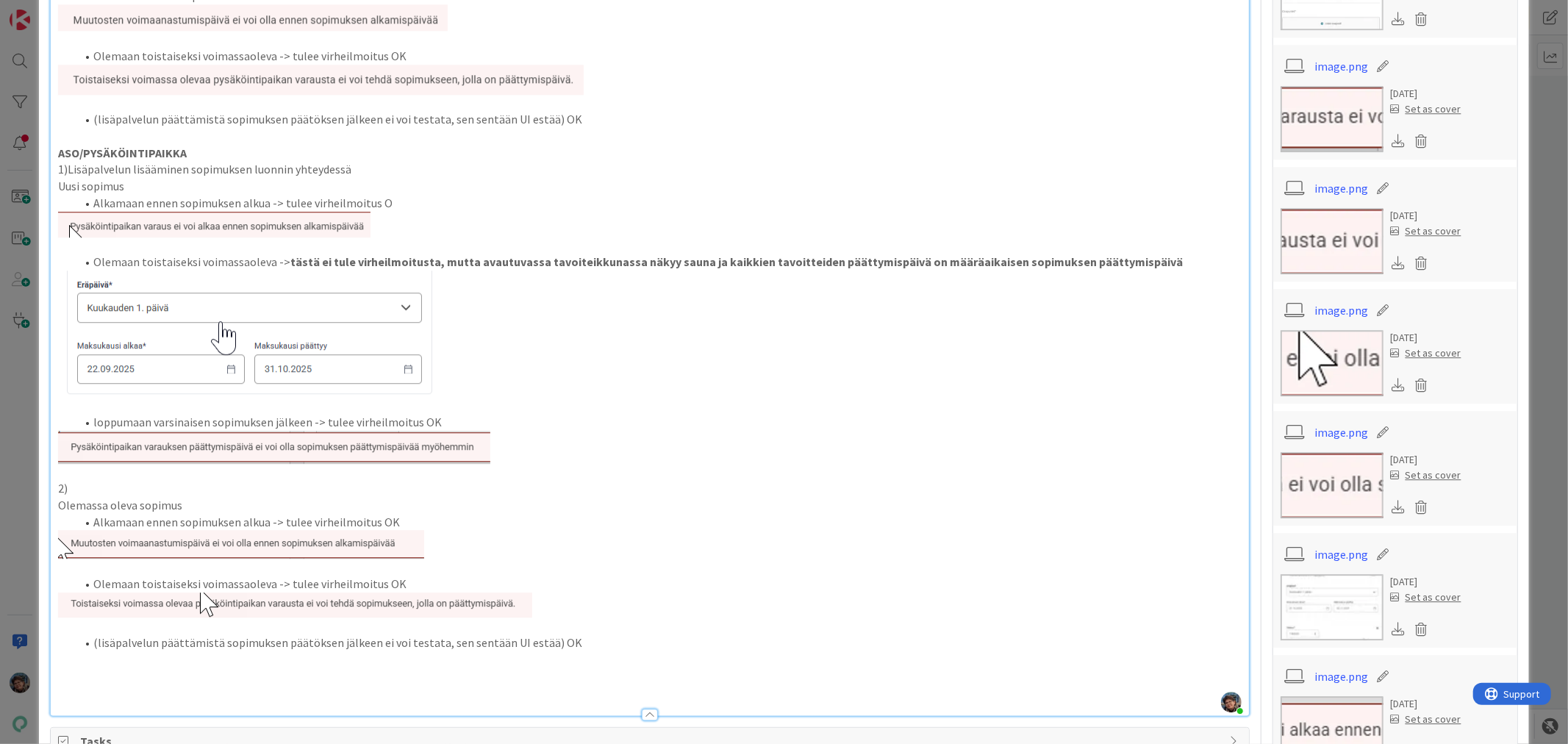
click at [78, 482] on p "2)" at bounding box center [649, 488] width 1182 height 17
drag, startPoint x: 67, startPoint y: 170, endPoint x: 365, endPoint y: 171, distance: 298.0
click at [365, 171] on p "1) Lisäpalvelun lisääminen sopimuksen luonnin yhteydessä" at bounding box center [649, 169] width 1182 height 17
copy p "Lisäpalvelun lisääminen sopimuksen luonnin yhteydessä"
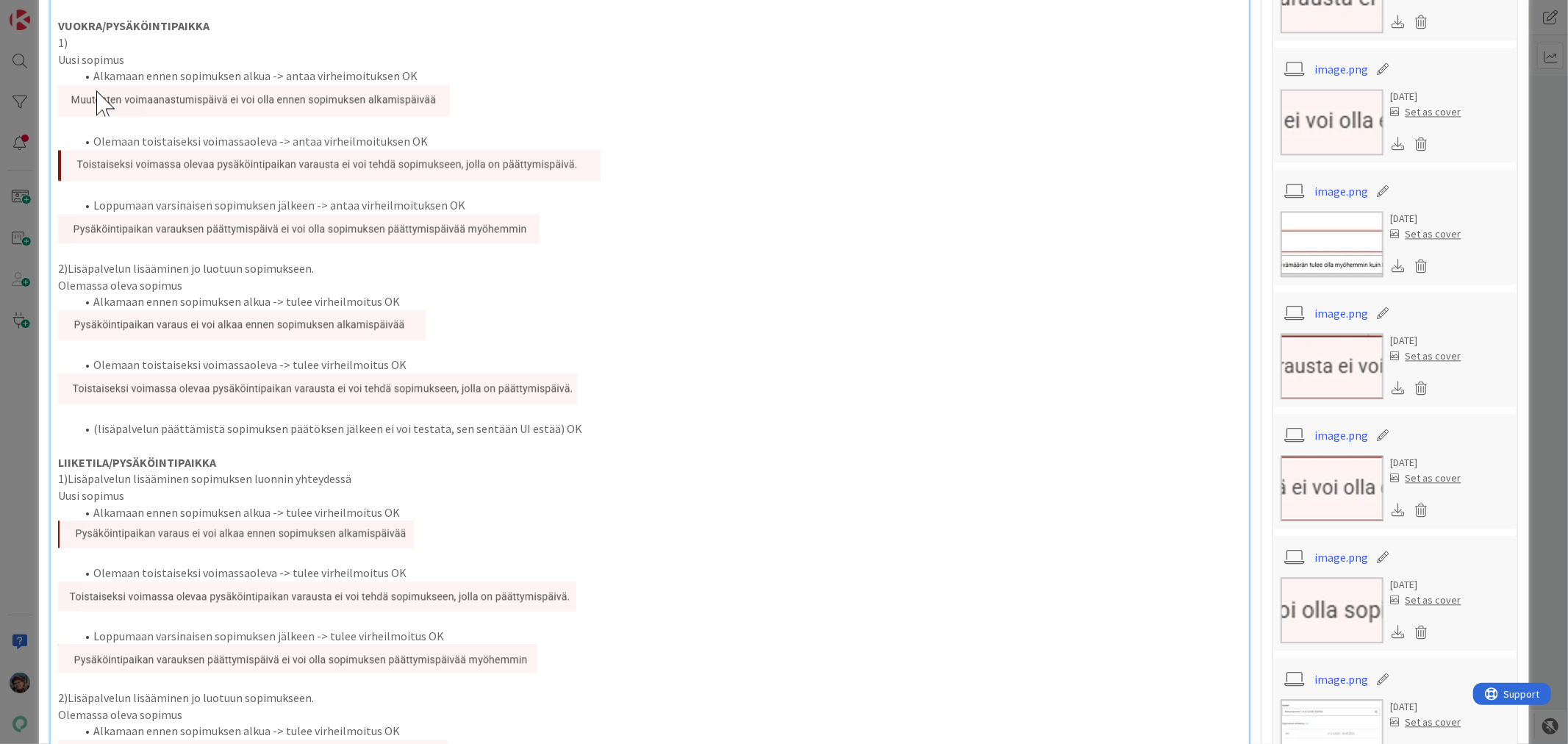
scroll to position [2449, 0]
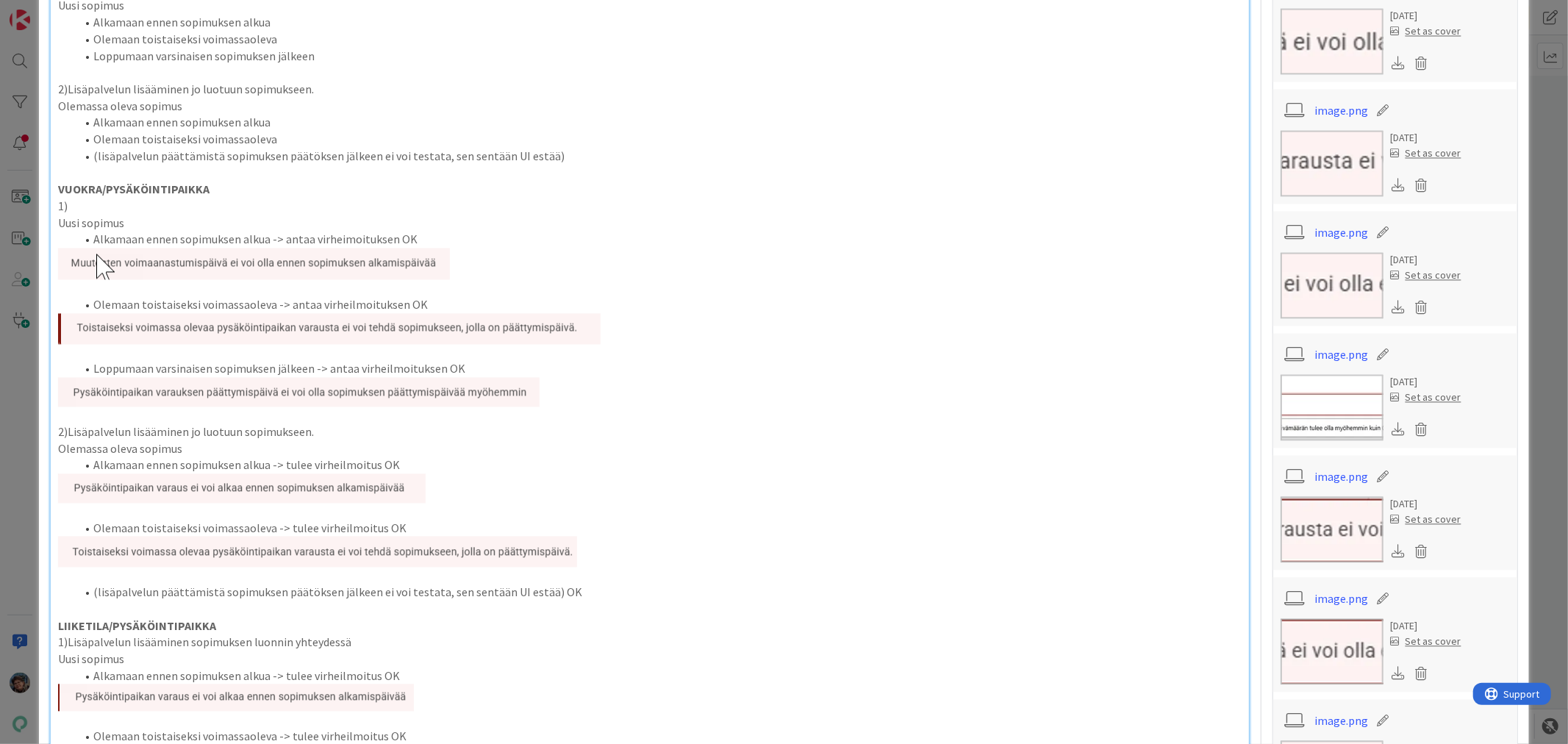
click at [92, 208] on p "1)" at bounding box center [649, 206] width 1182 height 17
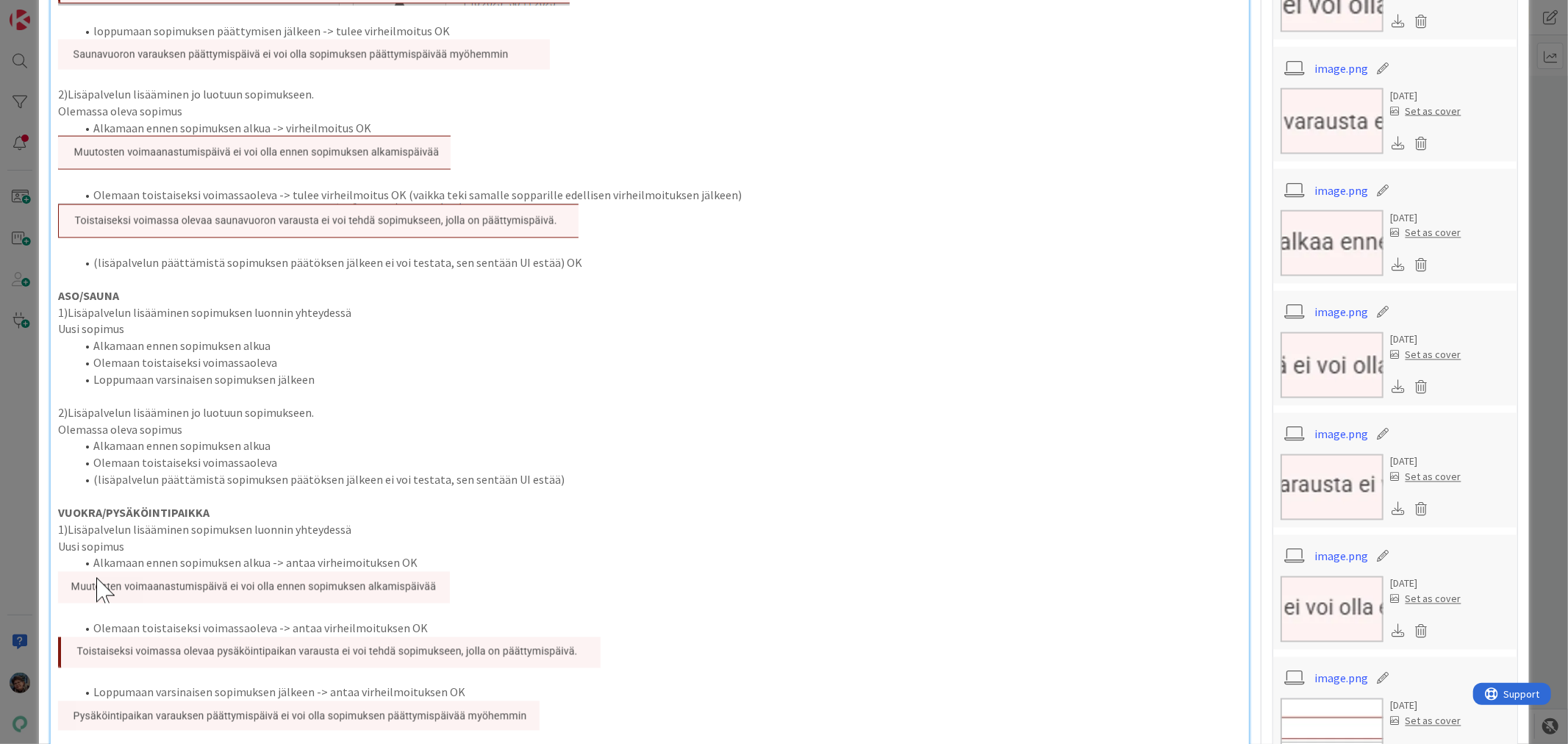
scroll to position [2205, 0]
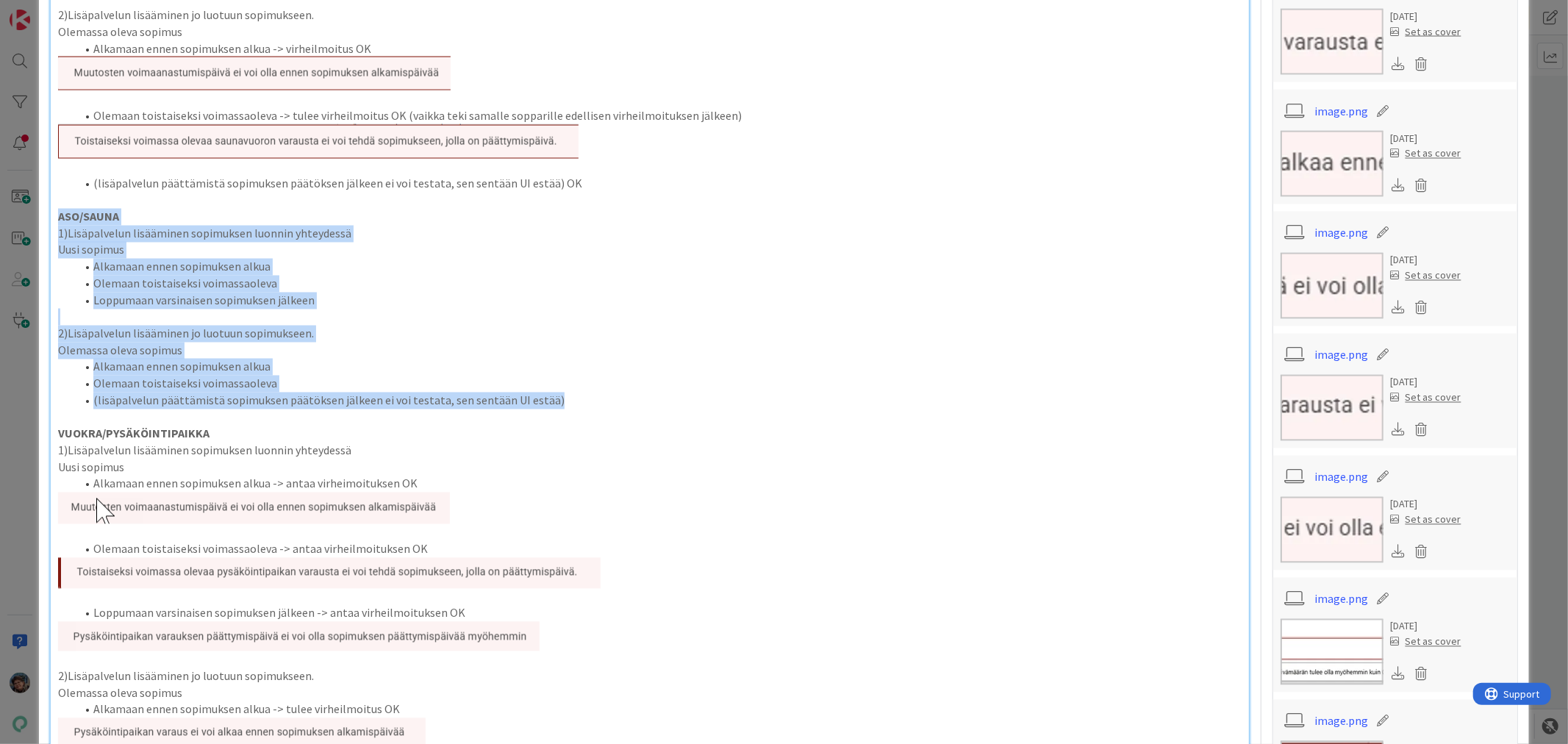
drag, startPoint x: 55, startPoint y: 215, endPoint x: 563, endPoint y: 404, distance: 542.0
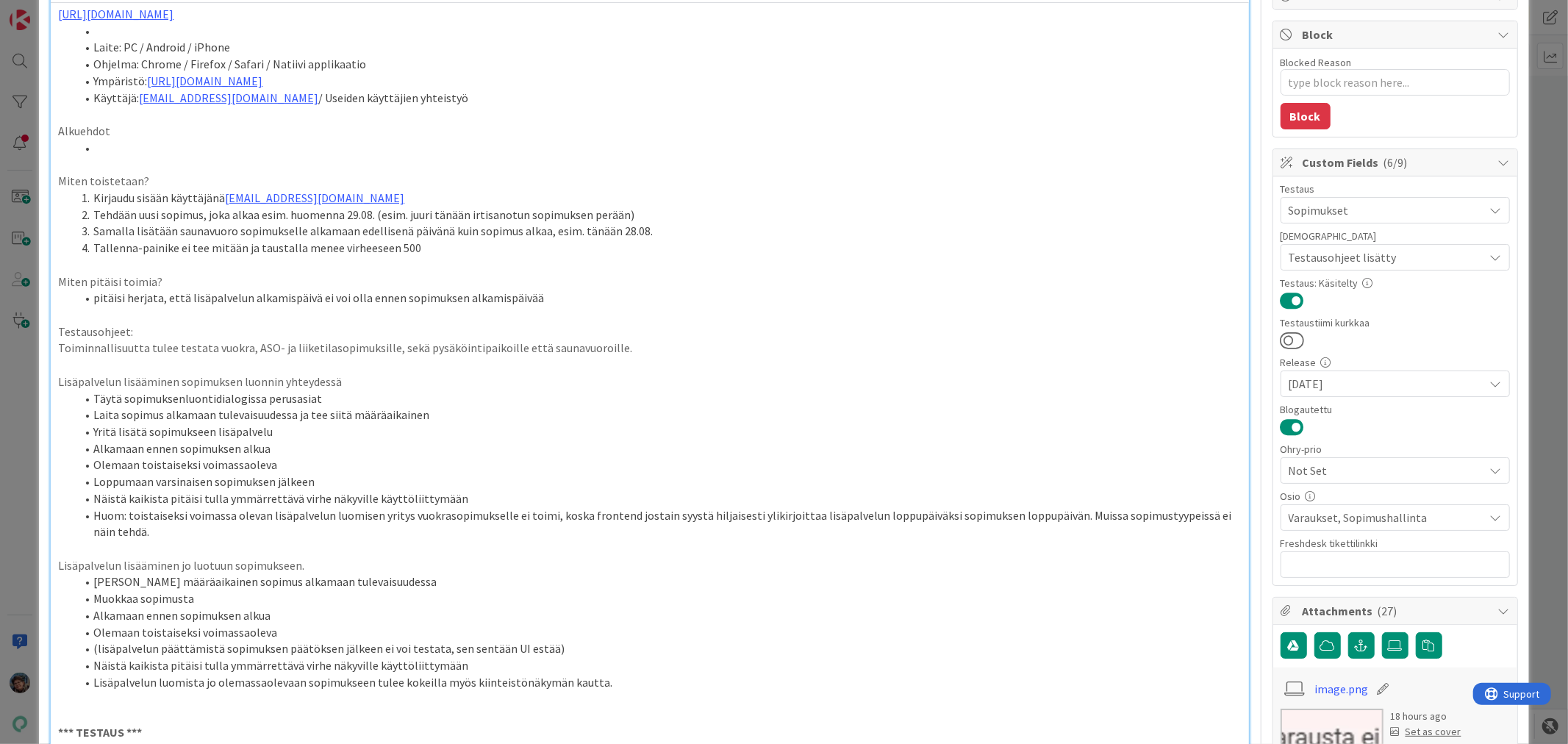
scroll to position [0, 0]
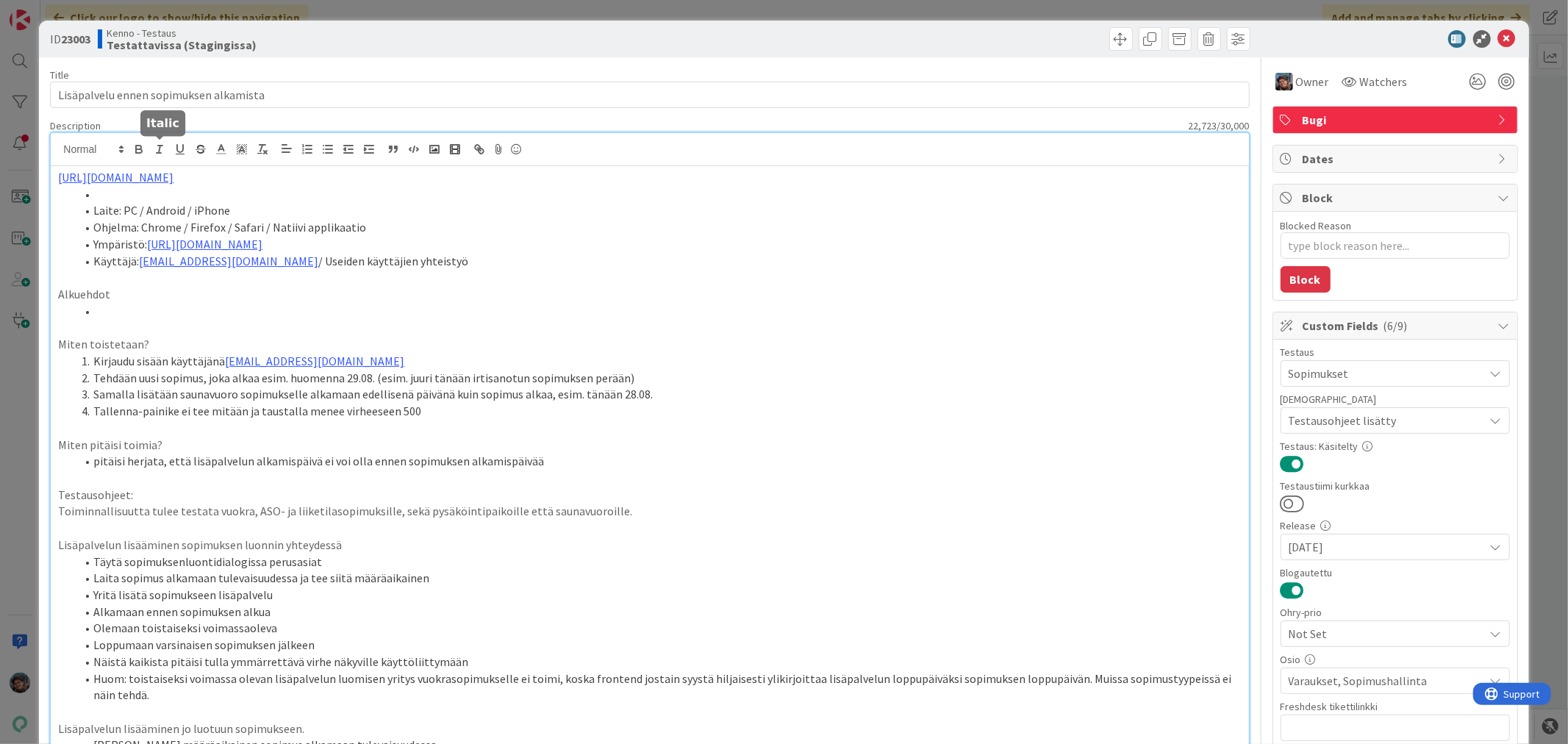
drag, startPoint x: 156, startPoint y: 151, endPoint x: 214, endPoint y: 191, distance: 70.5
click at [156, 150] on icon "button" at bounding box center [159, 149] width 13 height 13
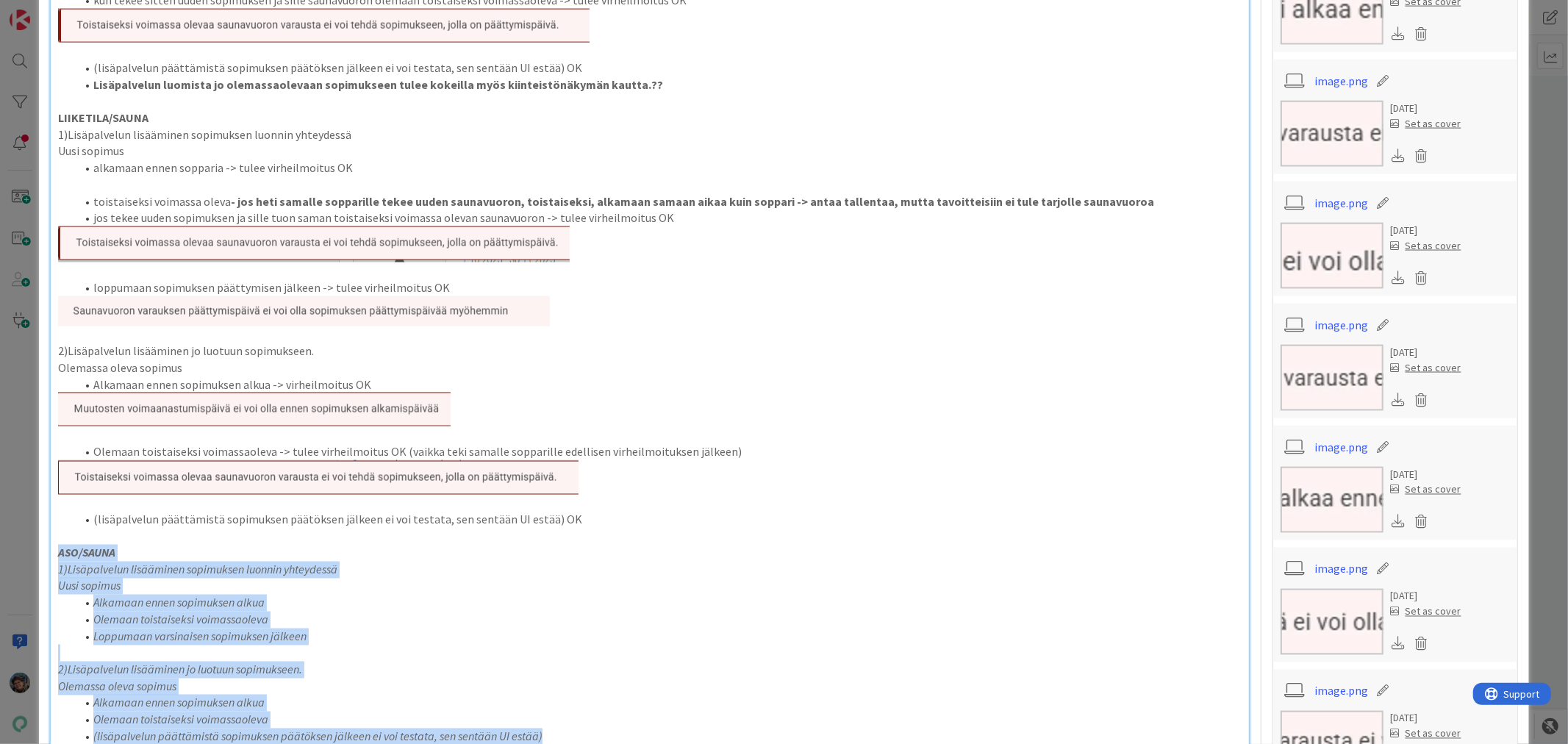
scroll to position [2277, 0]
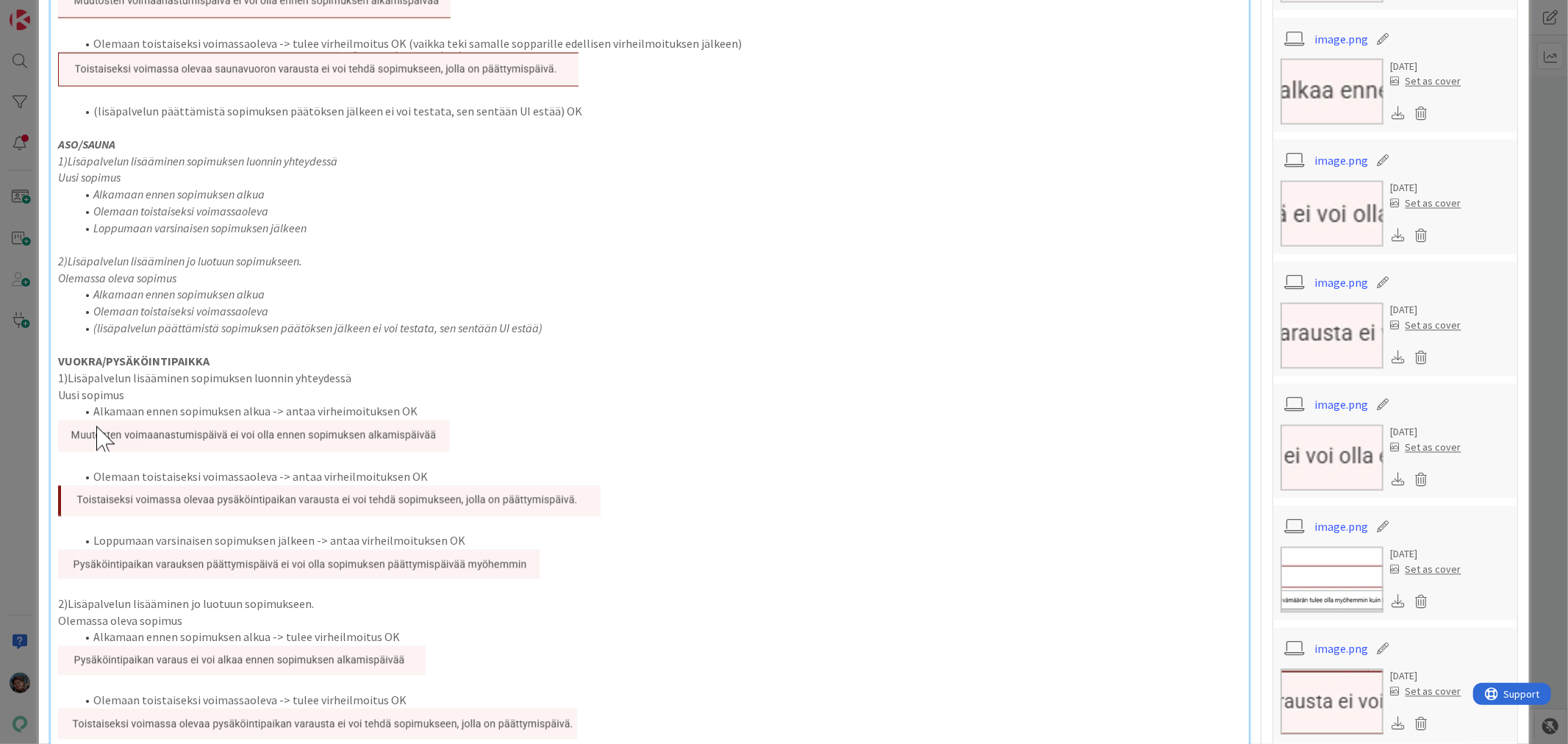
click at [629, 356] on p "VUOKRA/PYSÄKÖINTIPAIKKA" at bounding box center [649, 361] width 1182 height 17
click at [163, 142] on p "ASO/SAUNA" at bounding box center [649, 145] width 1182 height 17
type textarea "x"
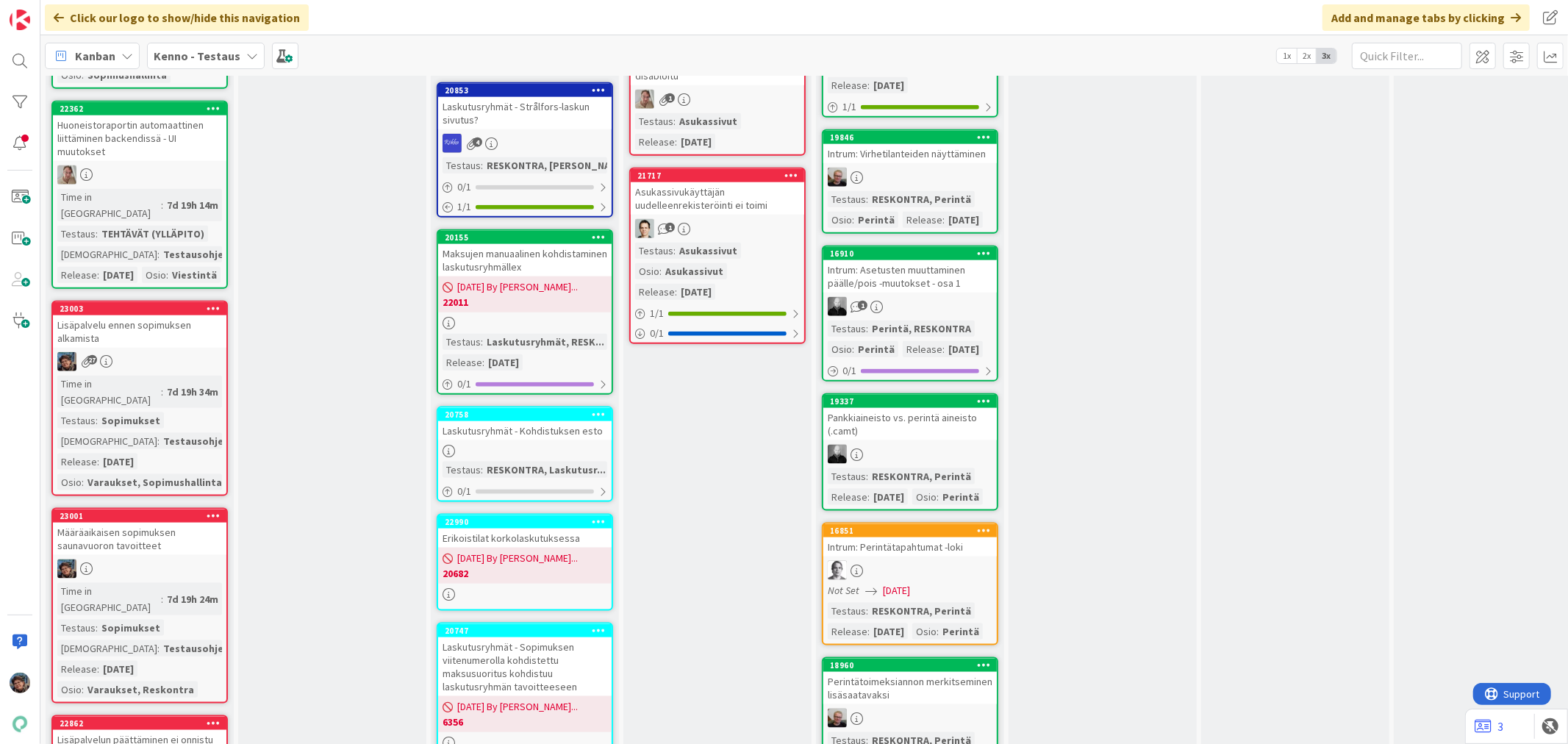
scroll to position [1387, 0]
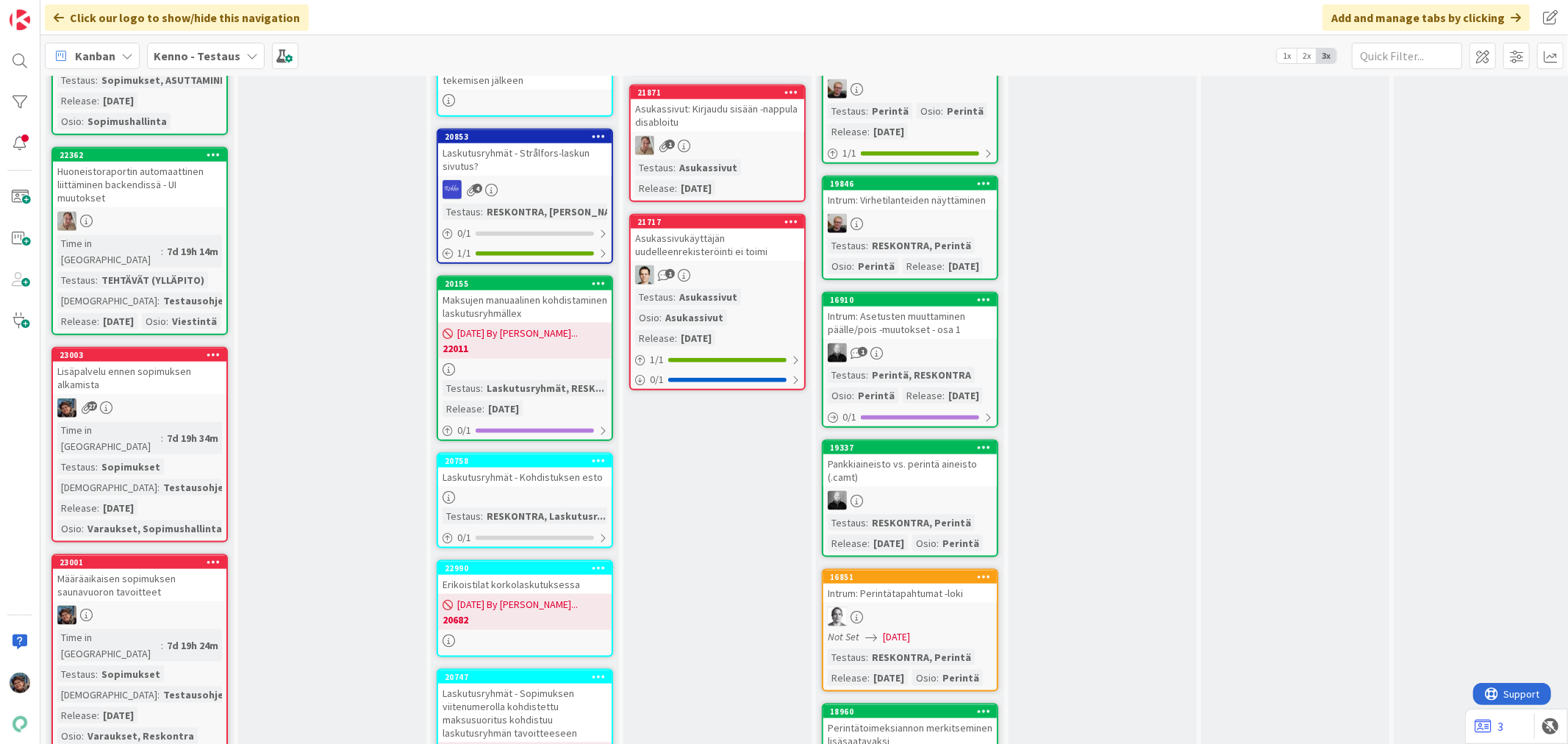
click at [164, 630] on div "Time in Column : 7d 19h 24m Testaus : Sopimukset Testaushuomiot : Testausohjeet…" at bounding box center [139, 687] width 164 height 114
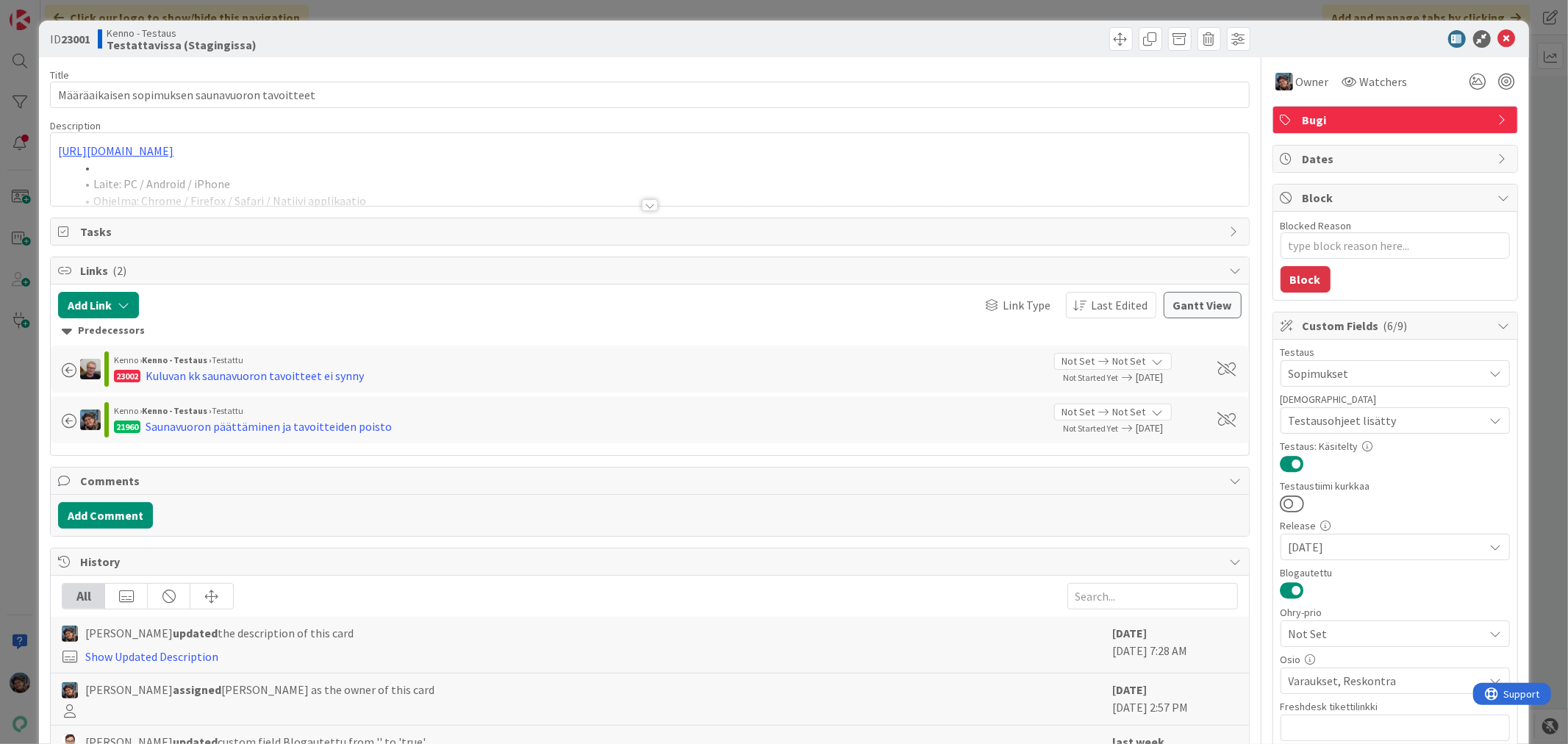
click at [644, 204] on div at bounding box center [650, 205] width 16 height 11
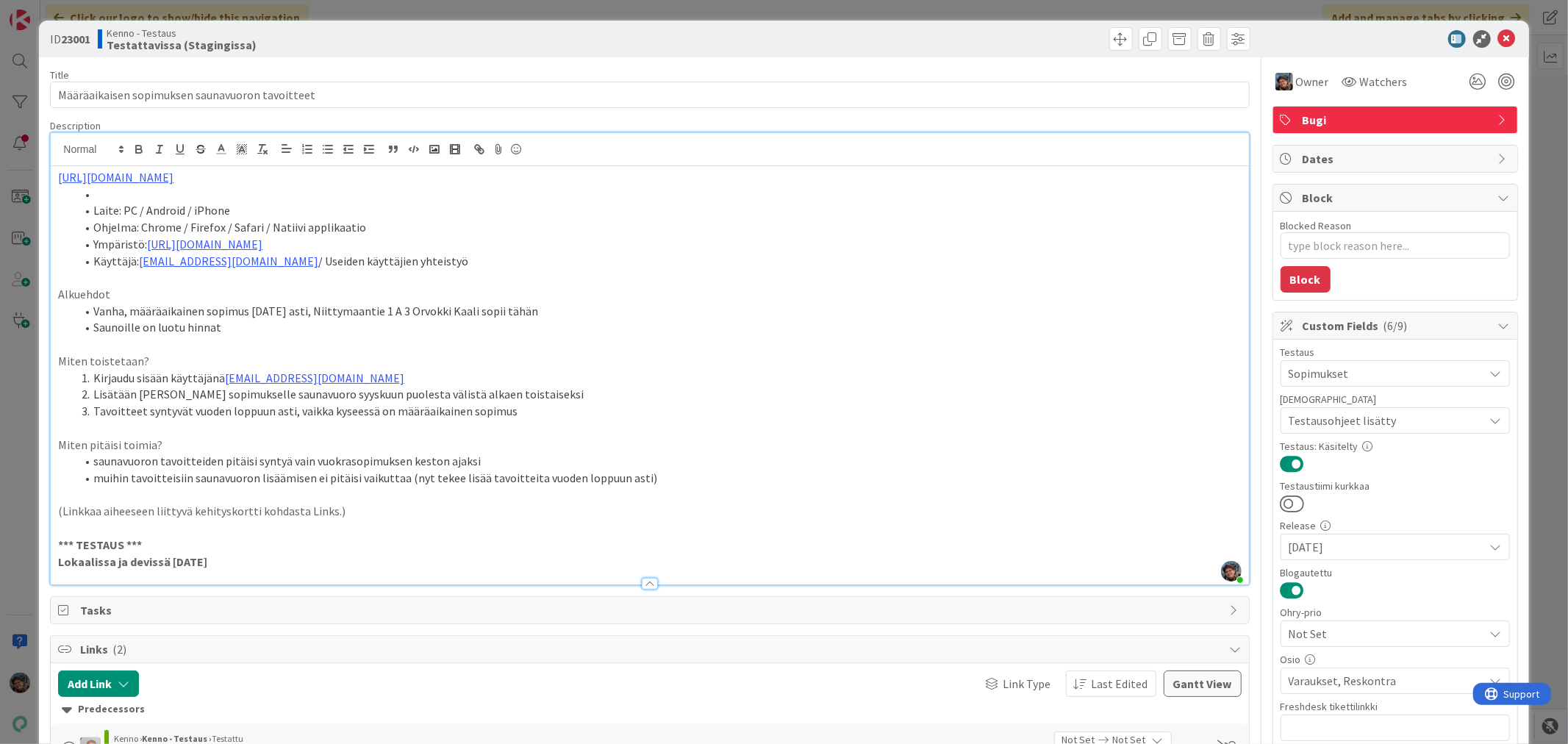
type textarea "x"
click at [229, 560] on p "Lokaalissa ja devissä 2025-09-10" at bounding box center [649, 562] width 1182 height 17
type textarea "x"
